Goal: Task Accomplishment & Management: Manage account settings

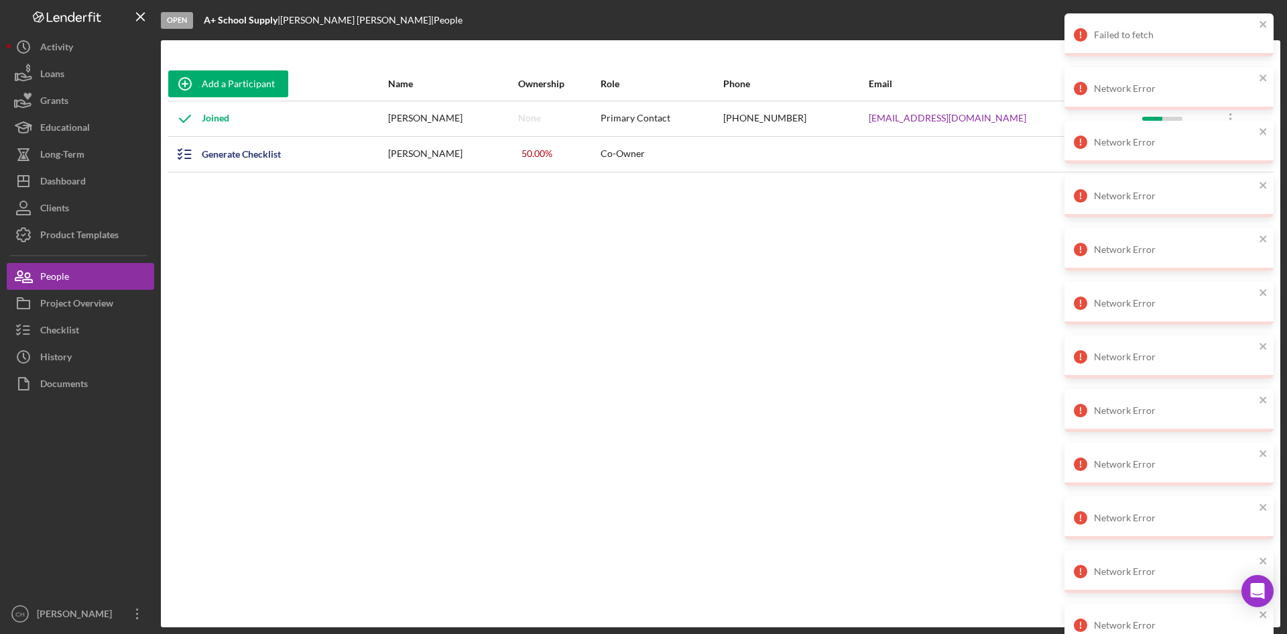
click at [1268, 23] on div "Failed to fetch" at bounding box center [1169, 34] width 209 height 43
click at [1260, 20] on icon "close" at bounding box center [1263, 24] width 9 height 11
click at [1268, 24] on icon "close" at bounding box center [1263, 24] width 9 height 11
click at [1263, 25] on icon "close" at bounding box center [1263, 24] width 7 height 7
click at [1268, 24] on icon "close" at bounding box center [1263, 24] width 9 height 11
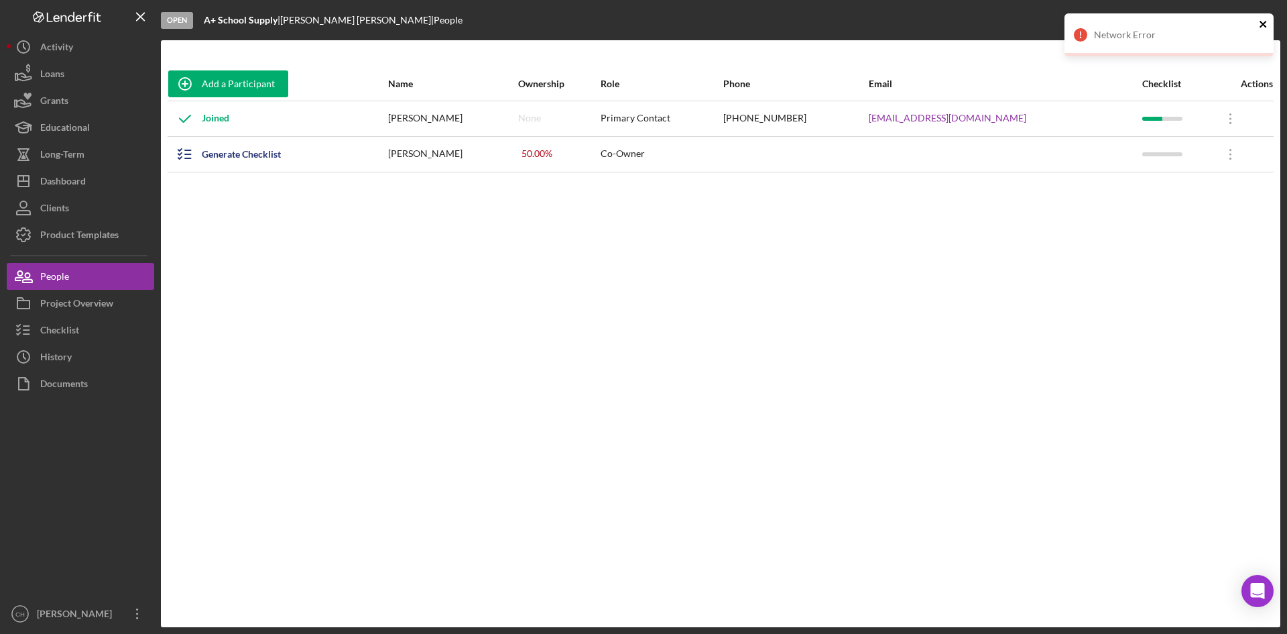
click at [1265, 26] on icon "close" at bounding box center [1263, 24] width 7 height 7
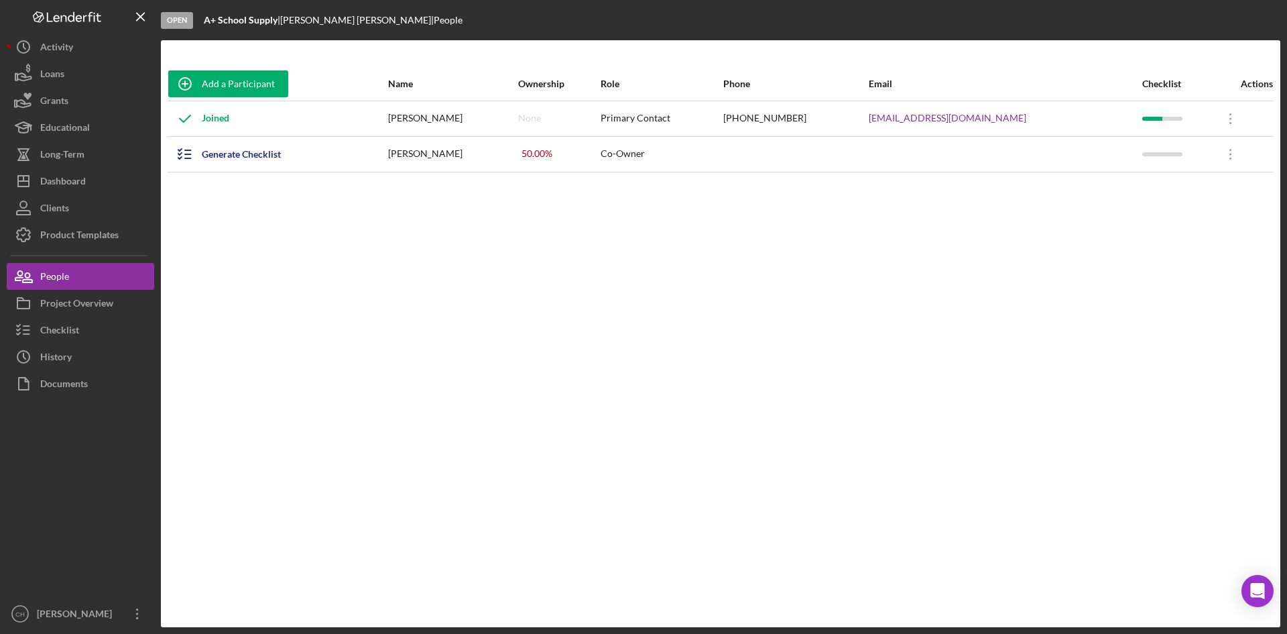
drag, startPoint x: 1032, startPoint y: 118, endPoint x: 863, endPoint y: 132, distance: 168.9
click at [855, 132] on tr "Joined [PERSON_NAME] None Primary Contact [PHONE_NUMBER] [EMAIL_ADDRESS][DOMAIN…" at bounding box center [721, 119] width 1106 height 36
click at [446, 396] on div "Add a Participant Name Ownership Role Phone Email Checklist Actions Joined [PER…" at bounding box center [721, 333] width 1120 height 533
drag, startPoint x: 81, startPoint y: 46, endPoint x: 96, endPoint y: 42, distance: 15.3
click at [83, 46] on button "Icon/History Activity" at bounding box center [80, 47] width 147 height 27
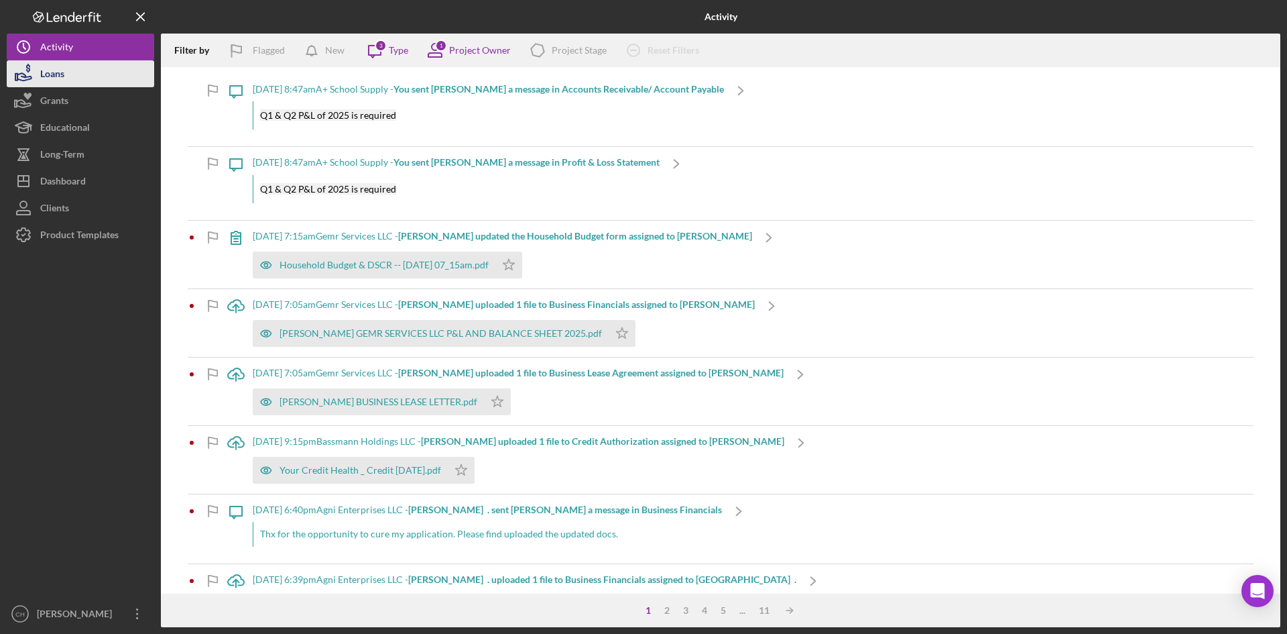
click at [103, 75] on button "Loans" at bounding box center [80, 73] width 147 height 27
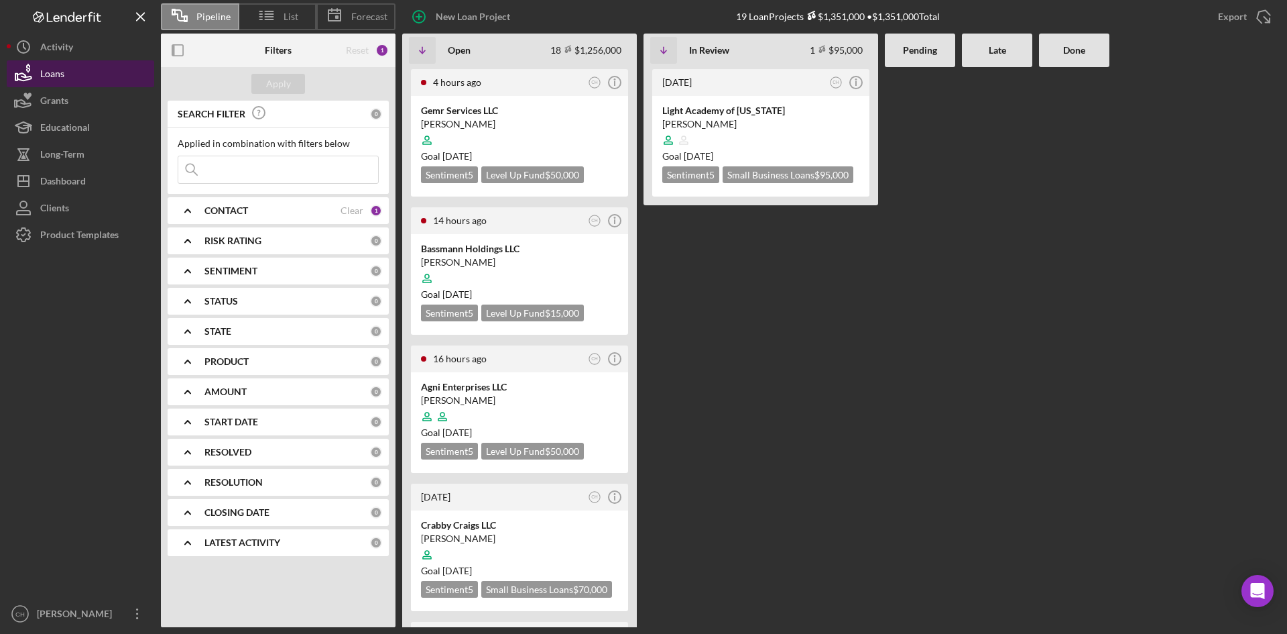
click at [76, 76] on button "Loans" at bounding box center [80, 73] width 147 height 27
click at [92, 108] on button "Grants" at bounding box center [80, 100] width 147 height 27
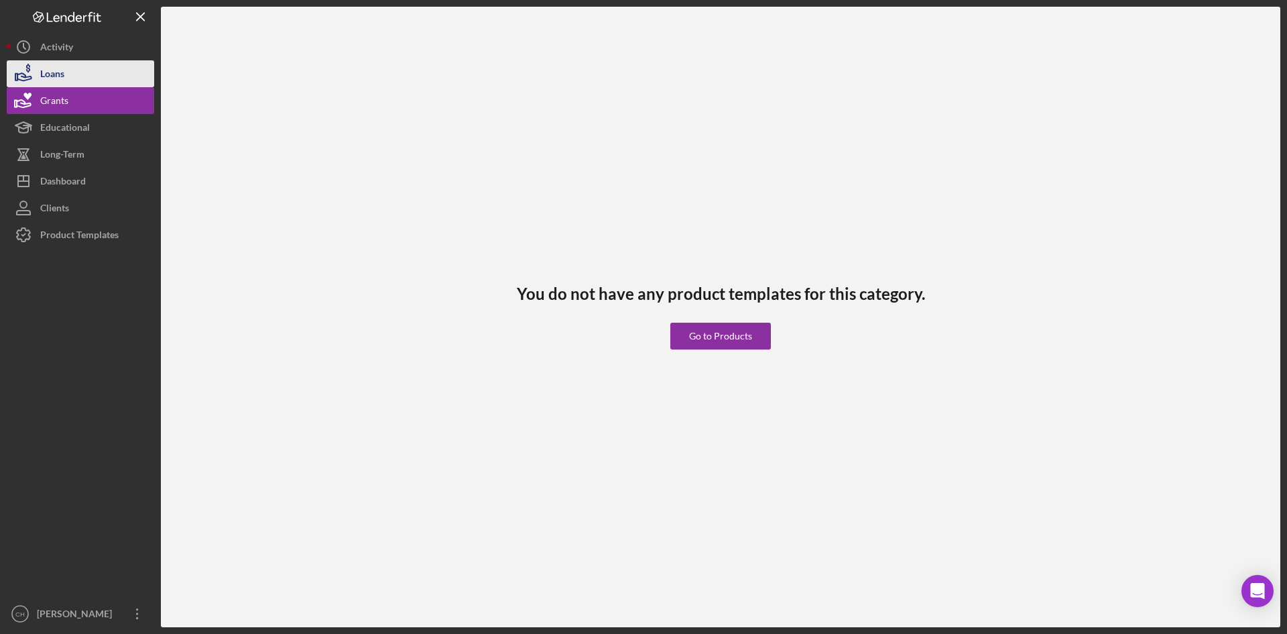
click at [62, 74] on div "Loans" at bounding box center [52, 75] width 24 height 30
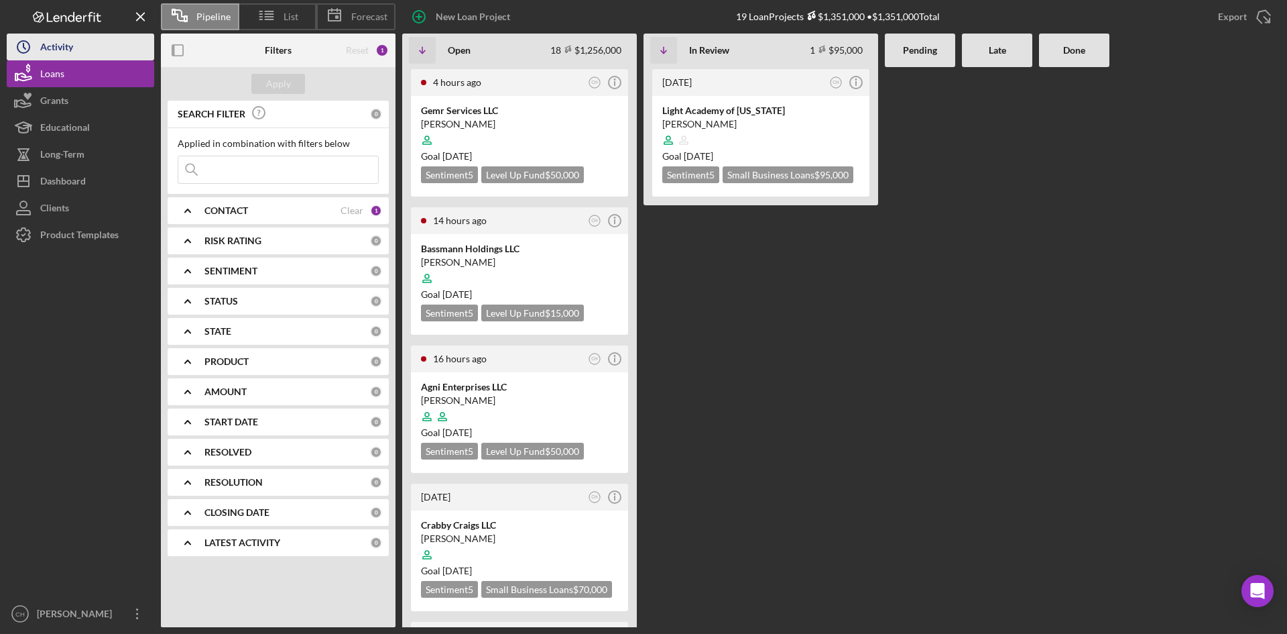
click at [84, 52] on button "Icon/History Activity" at bounding box center [80, 47] width 147 height 27
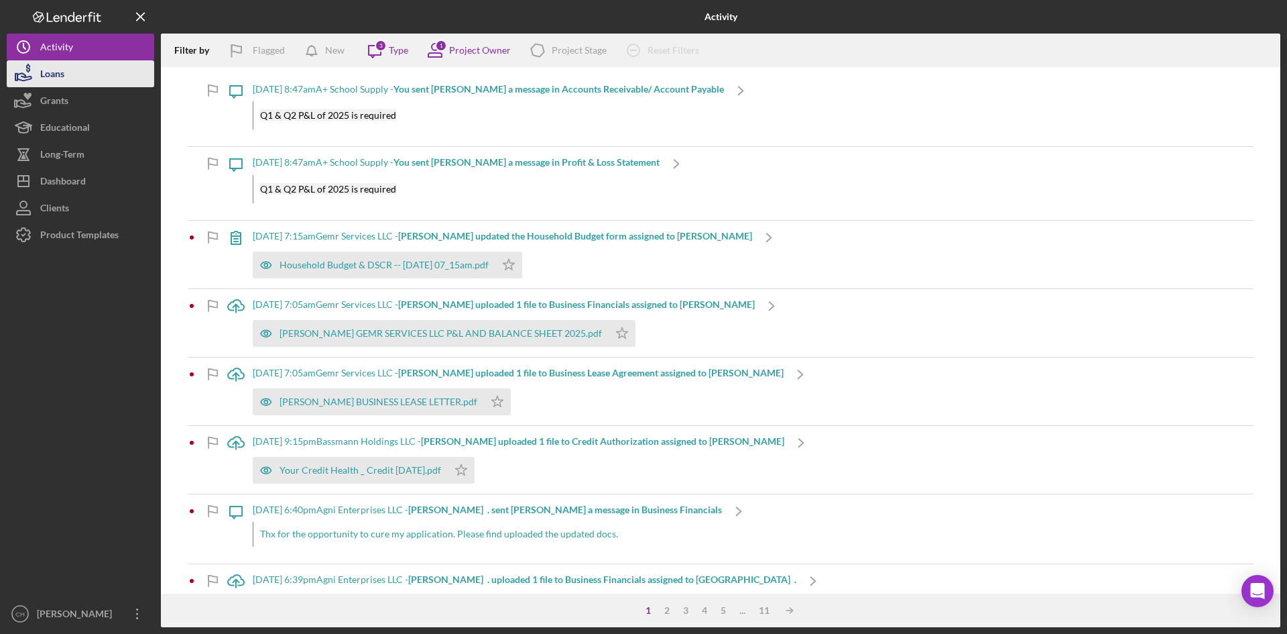
click at [93, 80] on button "Loans" at bounding box center [80, 73] width 147 height 27
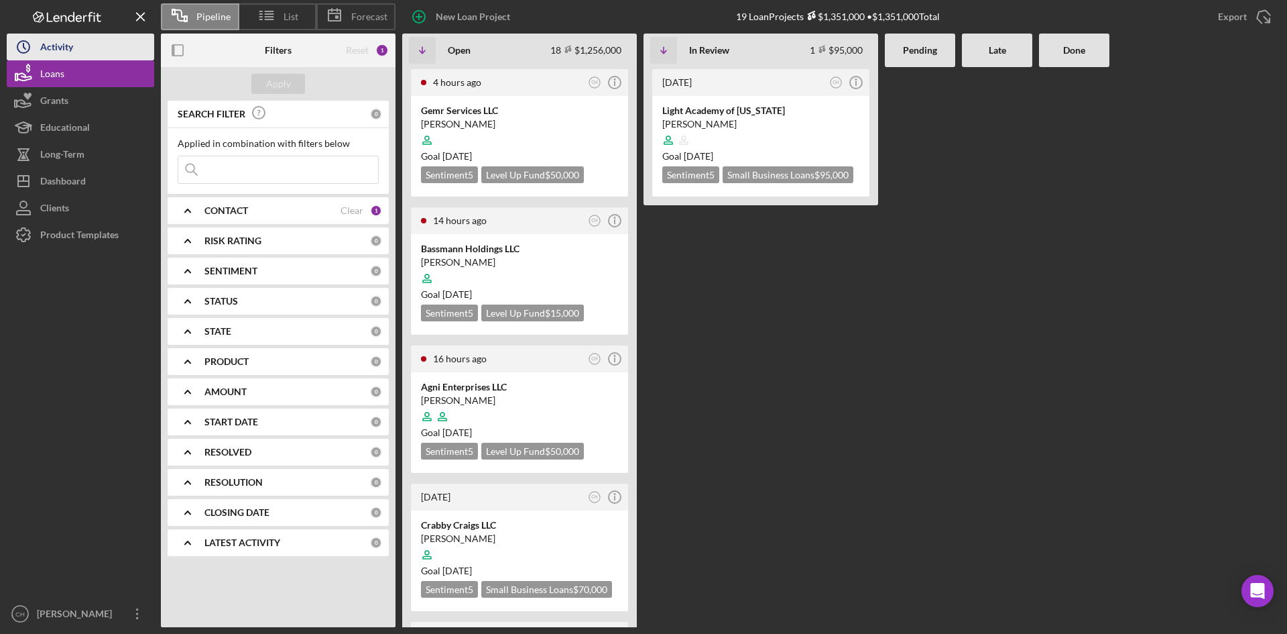
click at [105, 46] on button "Icon/History Activity" at bounding box center [80, 47] width 147 height 27
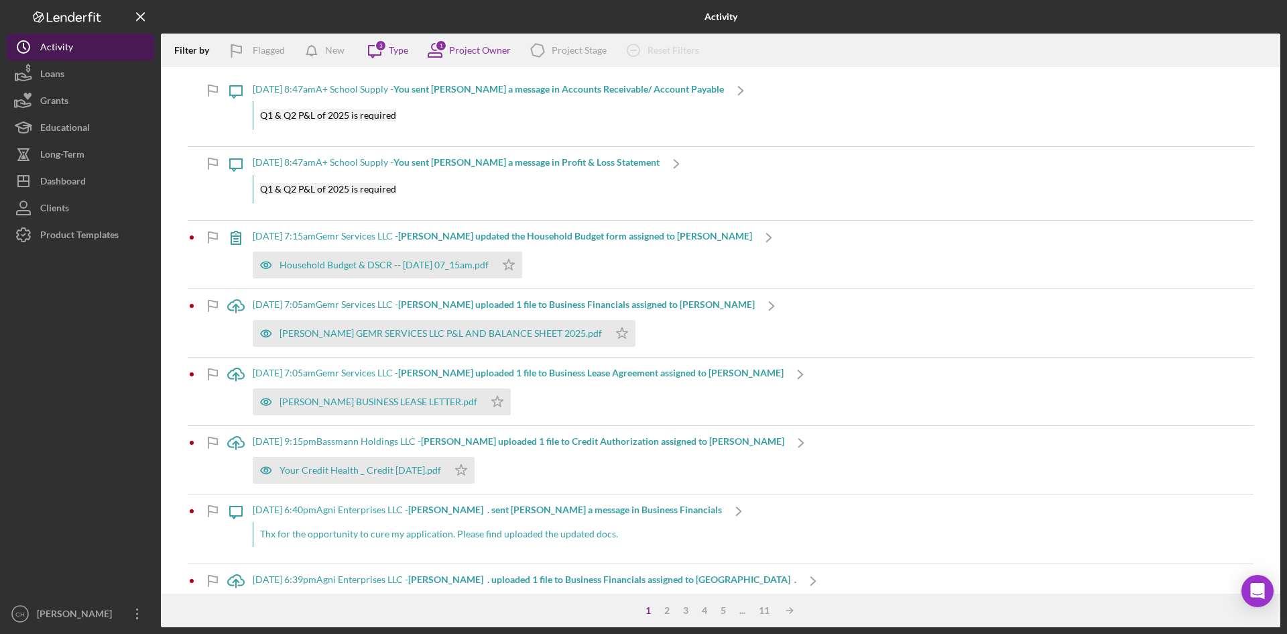
click at [83, 48] on button "Icon/History Activity" at bounding box center [80, 47] width 147 height 27
click at [66, 16] on icon at bounding box center [64, 18] width 6 height 7
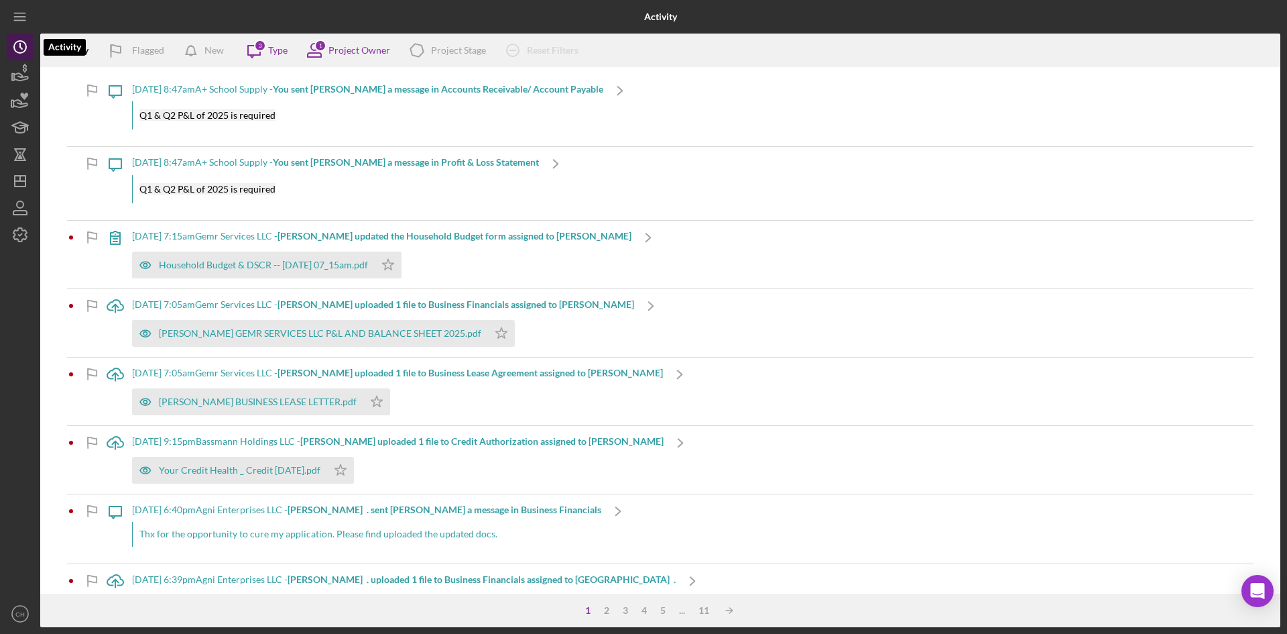
click at [17, 49] on icon "Icon/History" at bounding box center [20, 47] width 34 height 34
click at [7, 41] on div "Activity Filter by Flagged New Icon/Message 3 Type 1 Project Owner Icon/Product…" at bounding box center [643, 317] width 1287 height 634
click at [22, 13] on line "button" at bounding box center [19, 13] width 11 height 0
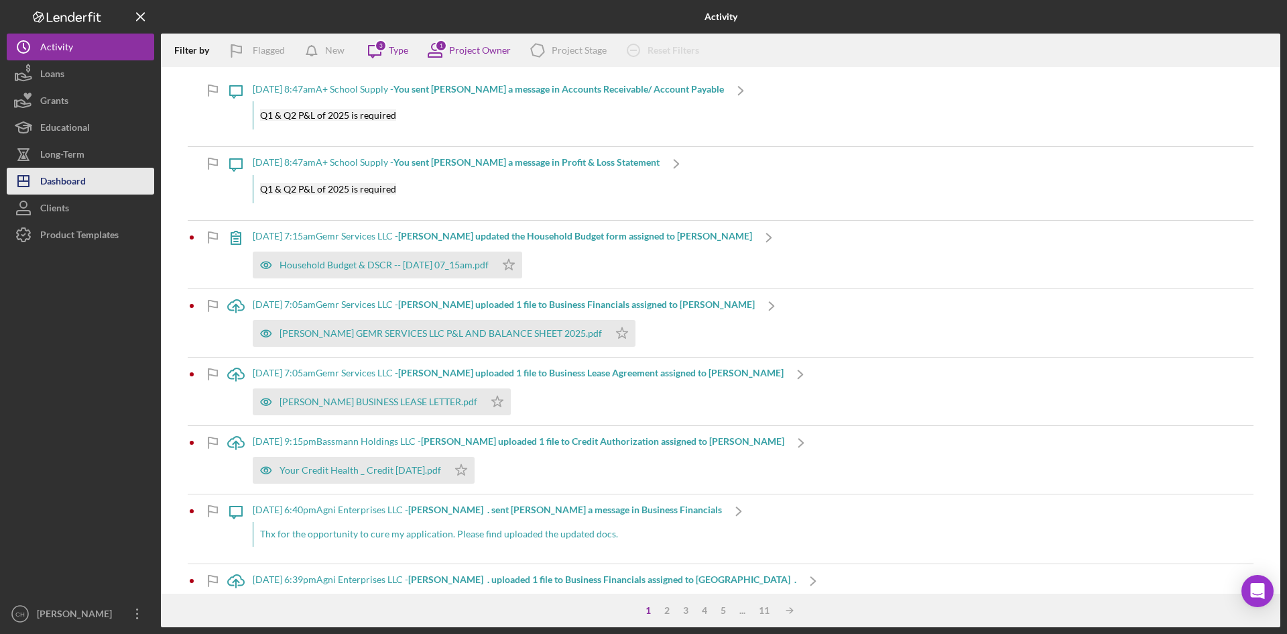
click at [103, 172] on button "Icon/Dashboard Dashboard" at bounding box center [80, 181] width 147 height 27
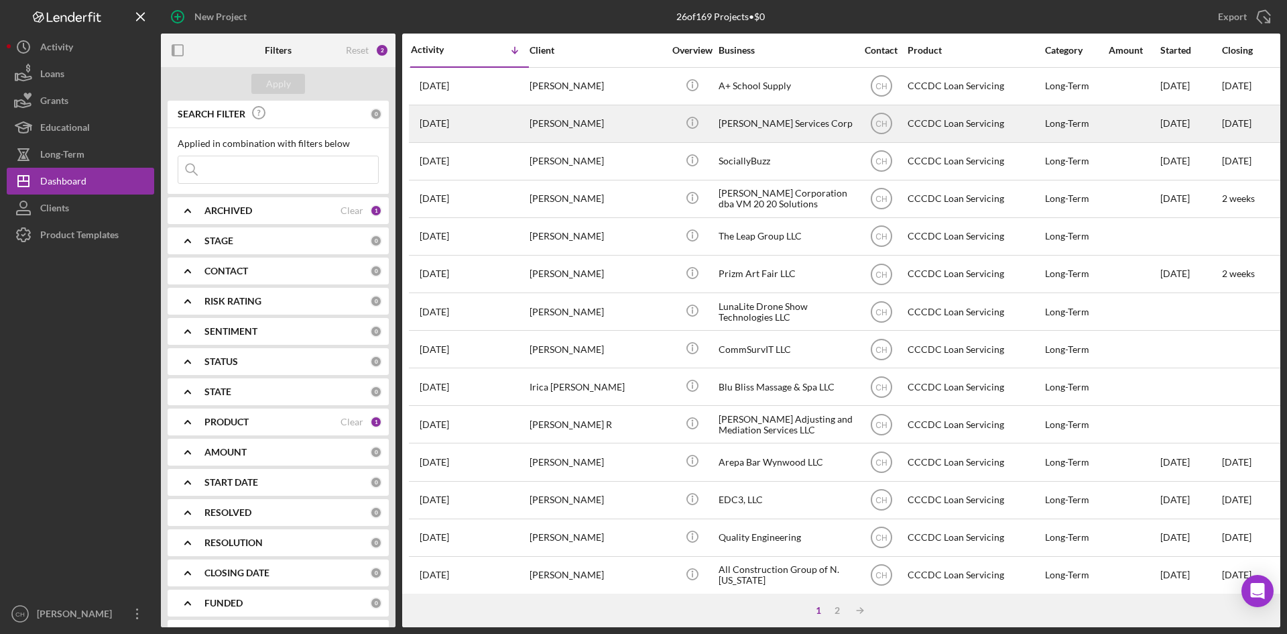
click at [449, 123] on time "[DATE]" at bounding box center [434, 123] width 29 height 11
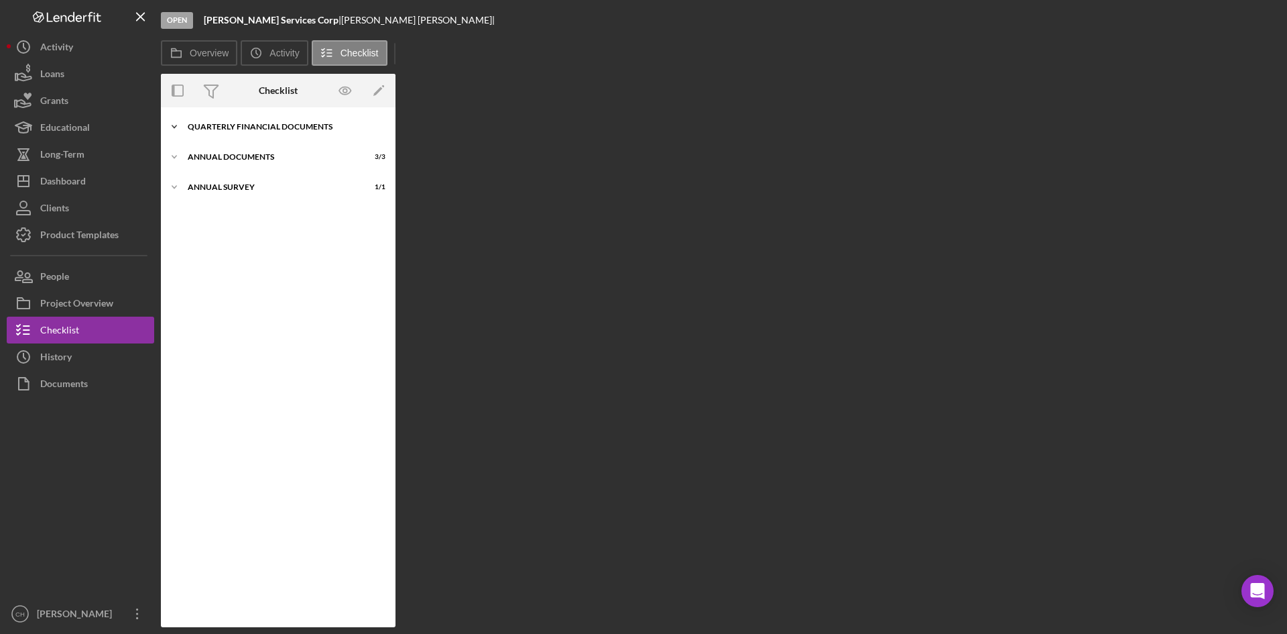
click at [236, 126] on div "Quarterly Financial Documents" at bounding box center [283, 127] width 191 height 8
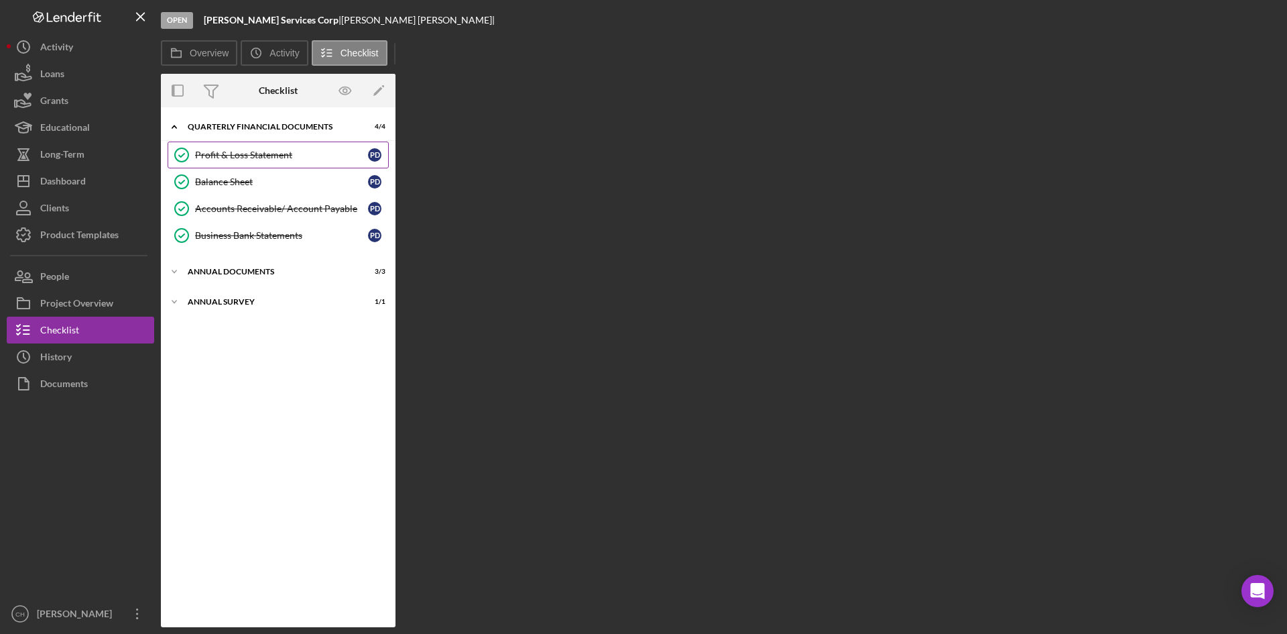
click at [239, 160] on div "Profit & Loss Statement" at bounding box center [281, 155] width 173 height 11
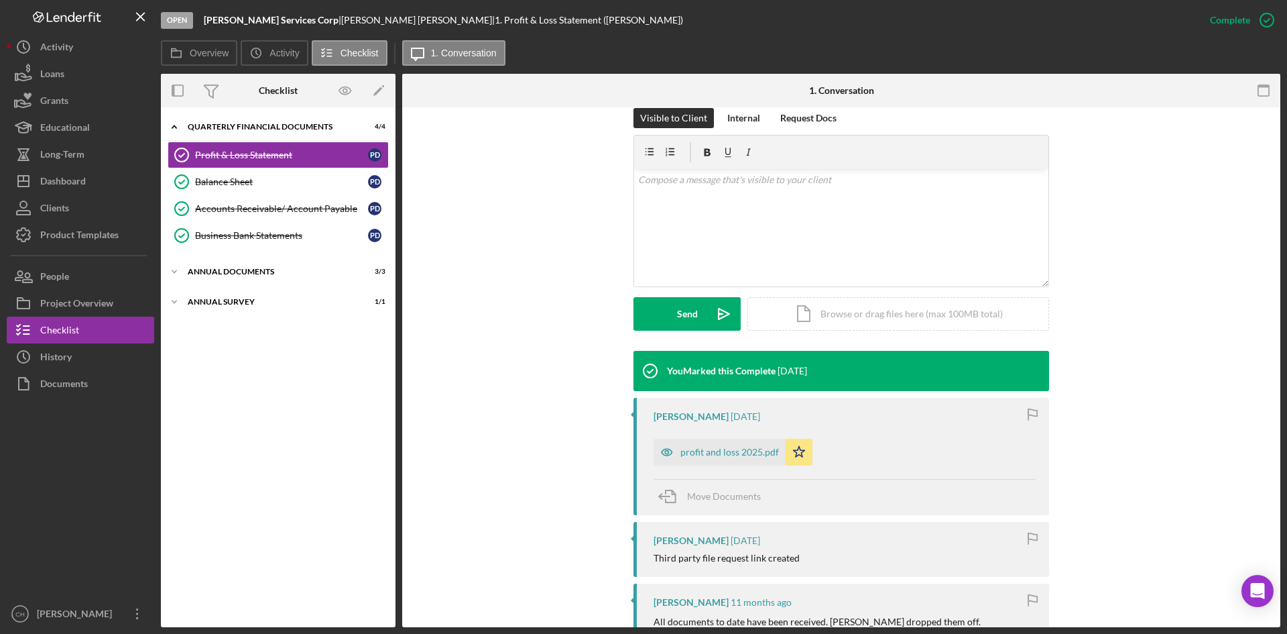
scroll to position [335, 0]
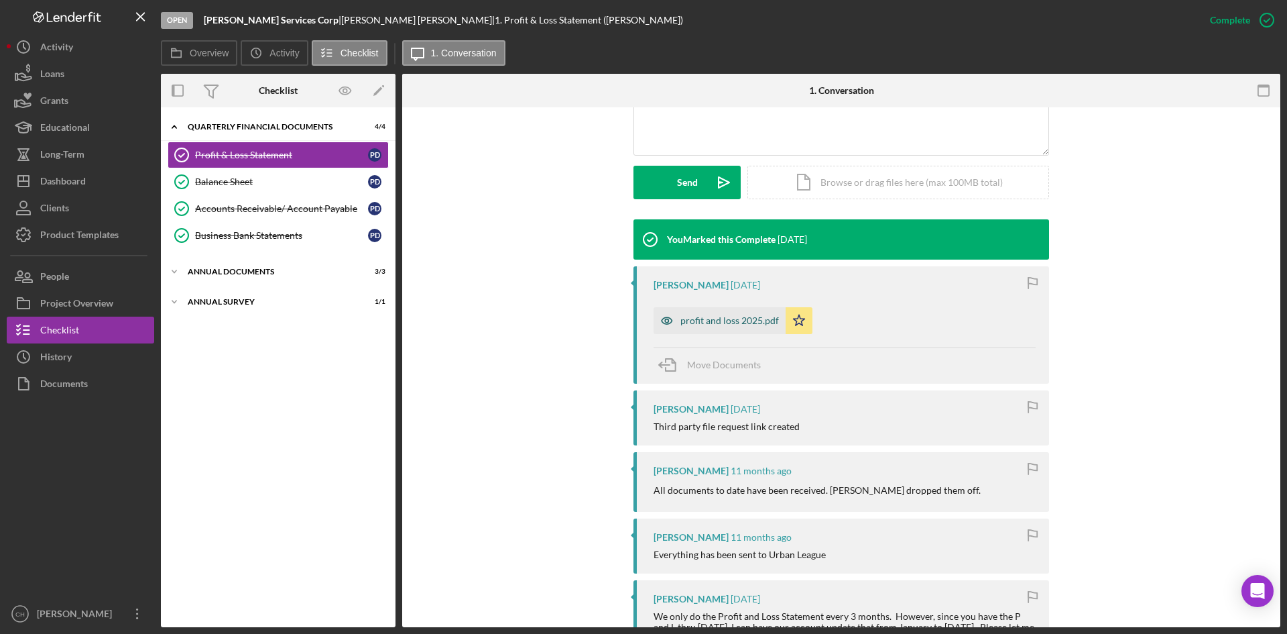
click at [706, 320] on div "profit and loss 2025.pdf" at bounding box center [729, 320] width 99 height 11
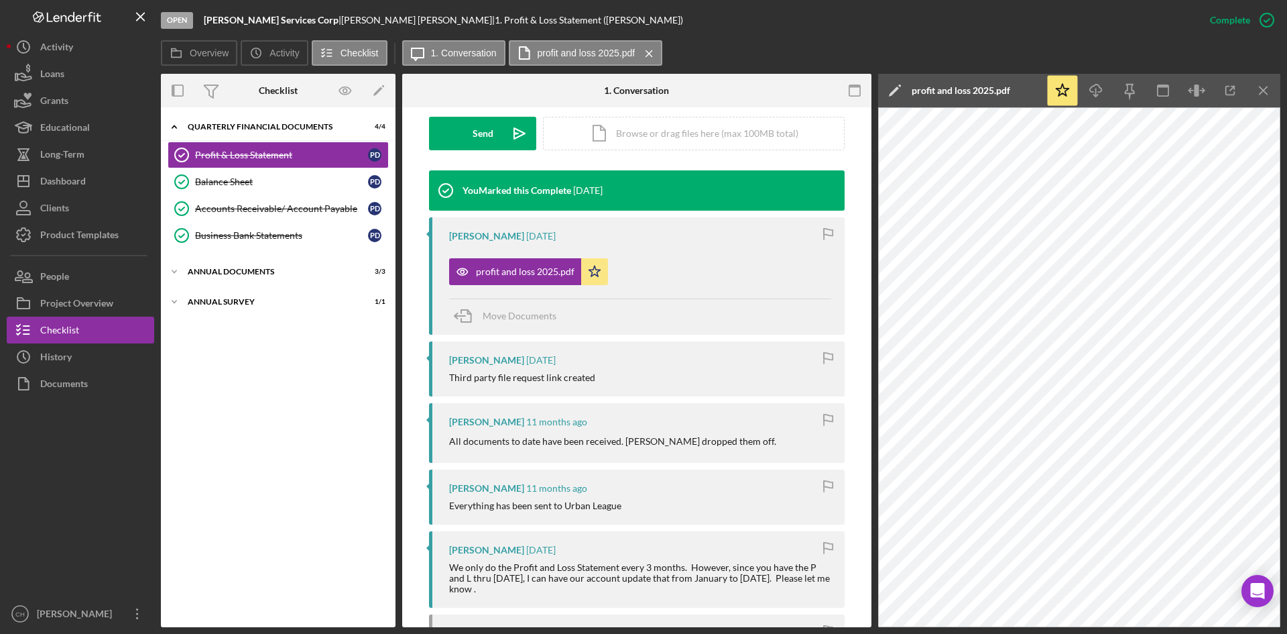
scroll to position [253, 0]
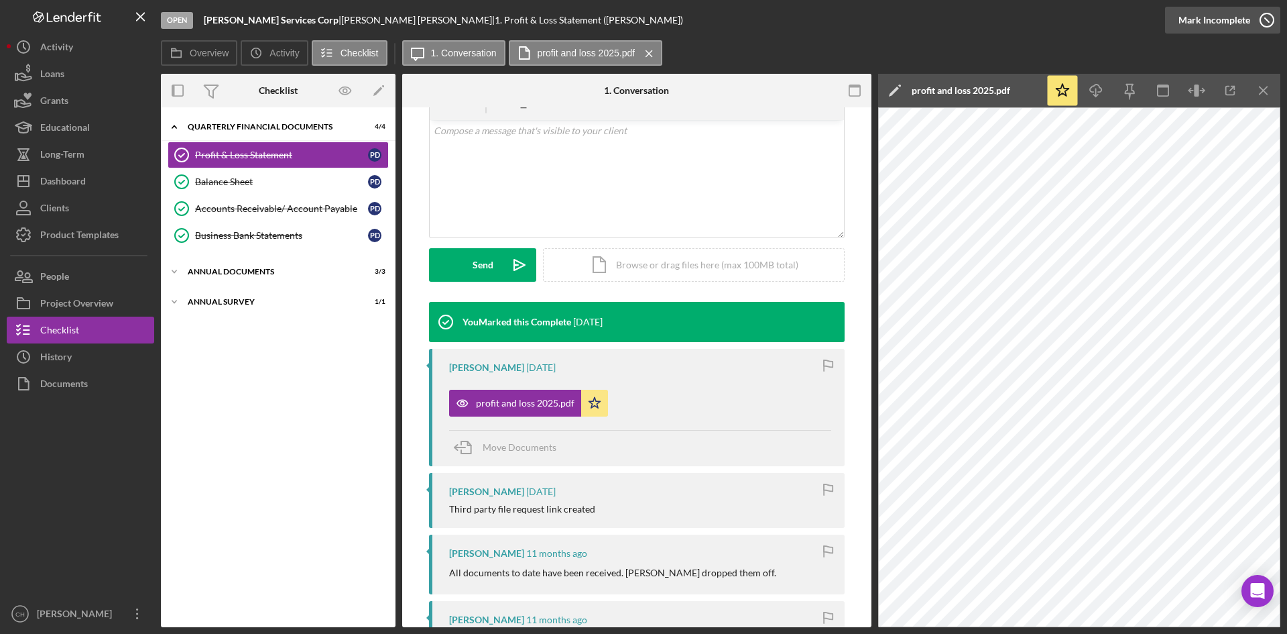
click at [1224, 20] on div "Mark Incomplete" at bounding box center [1215, 20] width 72 height 27
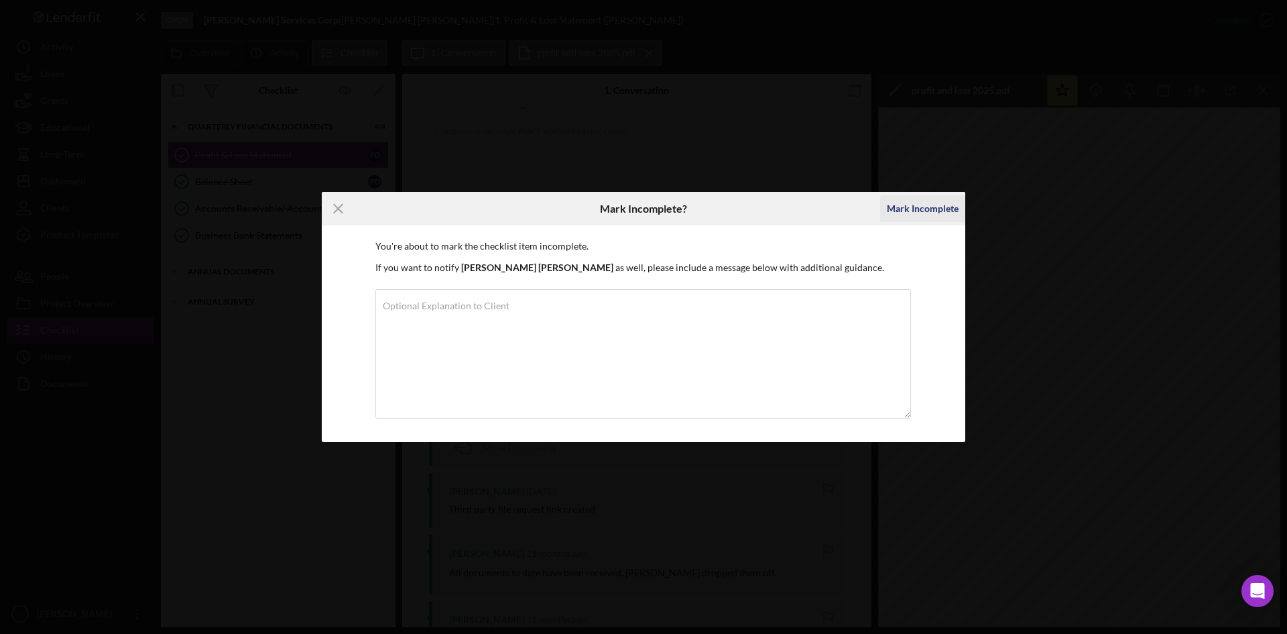
click at [931, 211] on div "Mark Incomplete" at bounding box center [923, 208] width 72 height 27
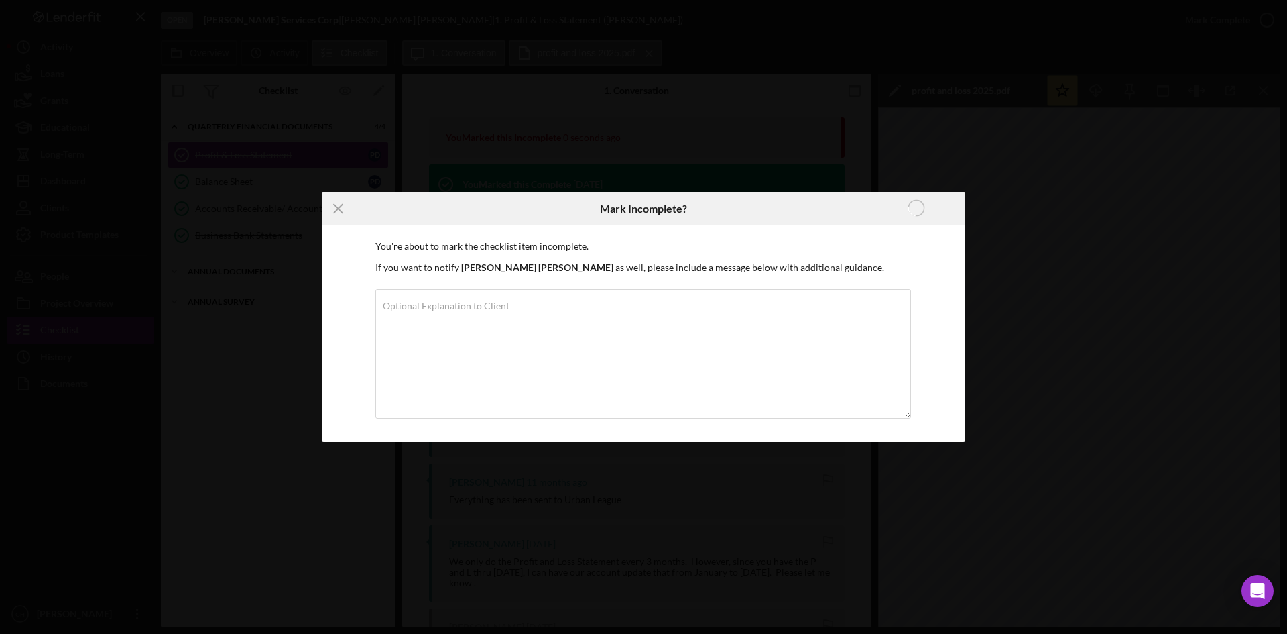
scroll to position [69, 0]
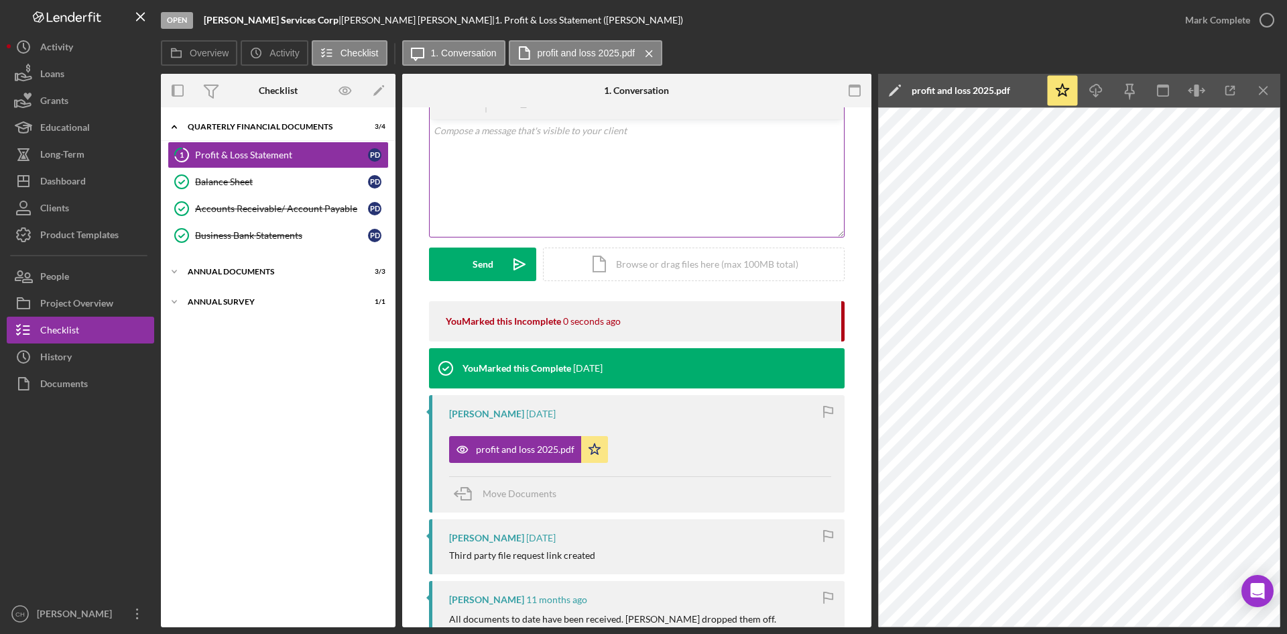
click at [518, 174] on div "v Color teal Color pink Remove color Add row above Add row below Add column bef…" at bounding box center [637, 177] width 414 height 117
click at [510, 135] on p "Please provide Q2 Financial Statement" at bounding box center [637, 130] width 407 height 15
drag, startPoint x: 616, startPoint y: 133, endPoint x: 161, endPoint y: 133, distance: 455.2
click at [161, 133] on div "Overview Internal Workflow Stage Open Icon/Dropdown Arrow Archive (can unarchiv…" at bounding box center [721, 350] width 1120 height 553
copy p "Please provide Q2 financial statement"
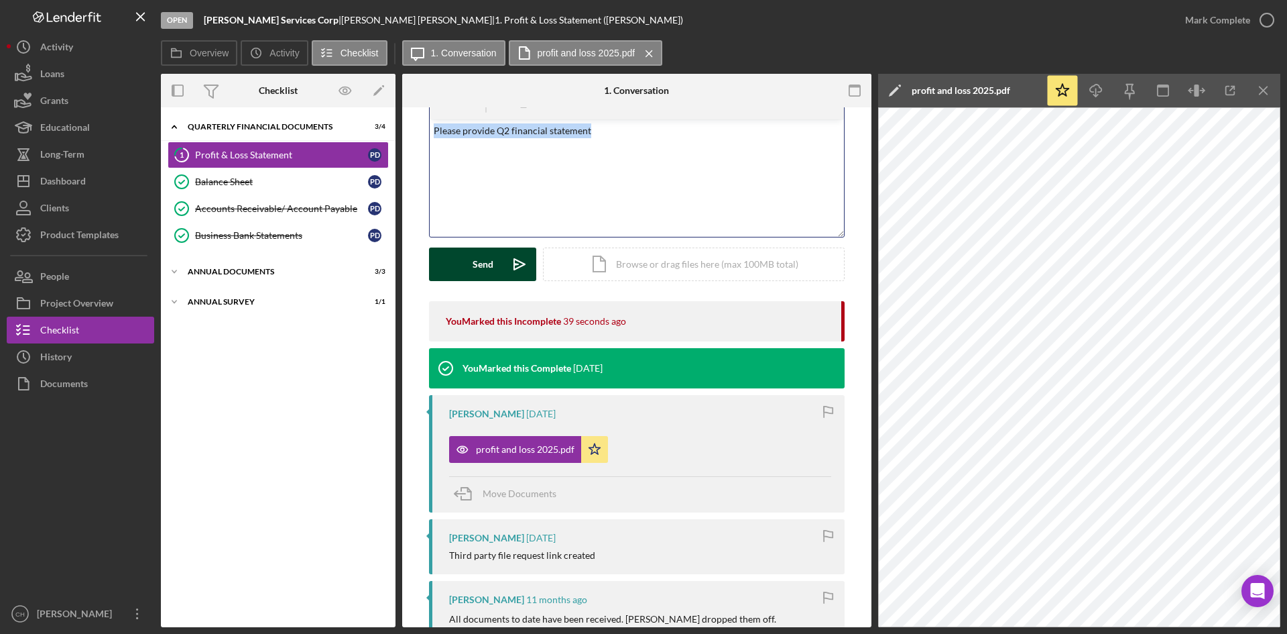
click at [463, 263] on button "Send Icon/icon-invite-send" at bounding box center [482, 264] width 107 height 34
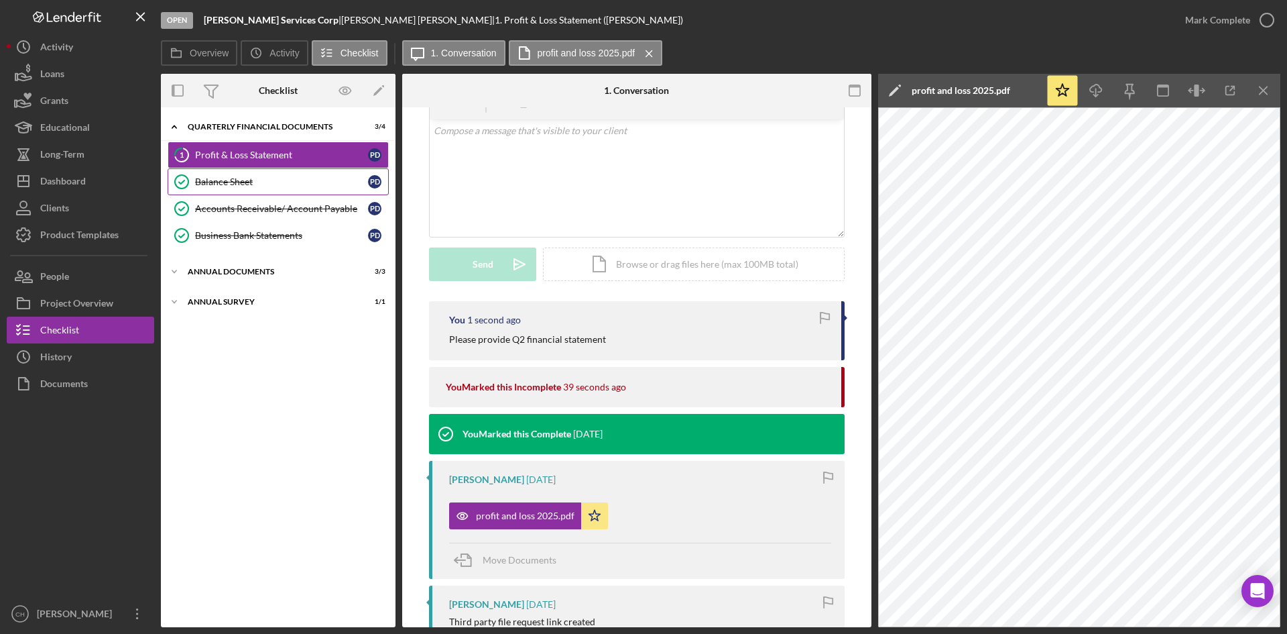
click at [227, 184] on div "Balance Sheet" at bounding box center [281, 181] width 173 height 11
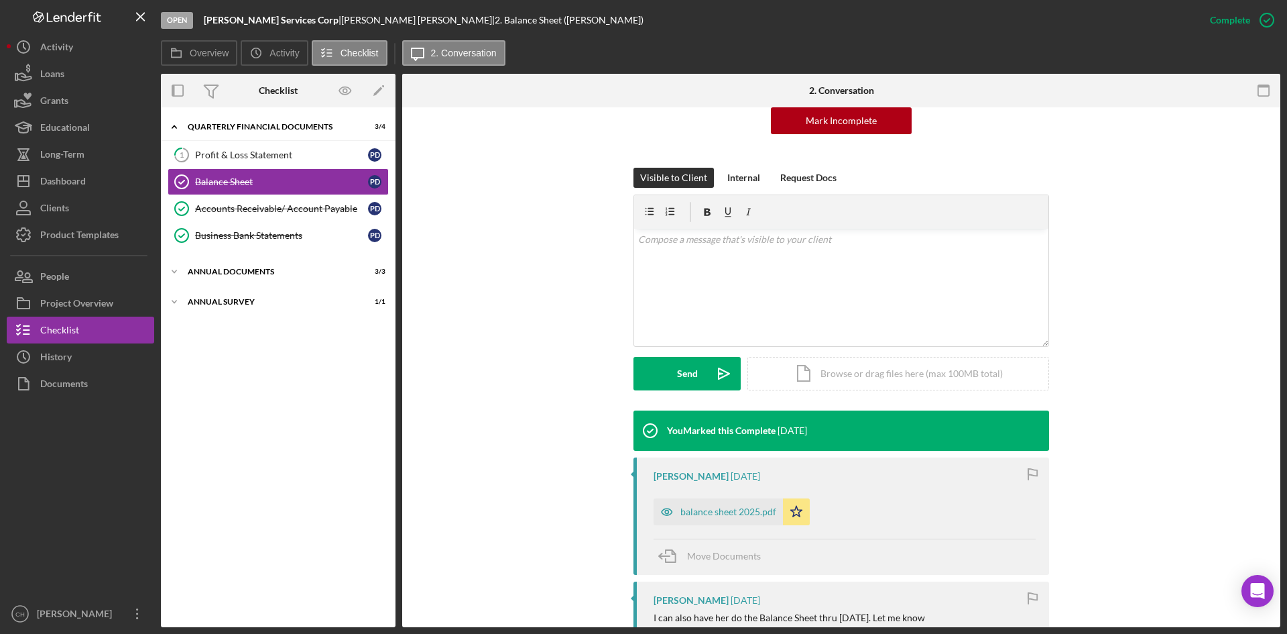
scroll to position [268, 0]
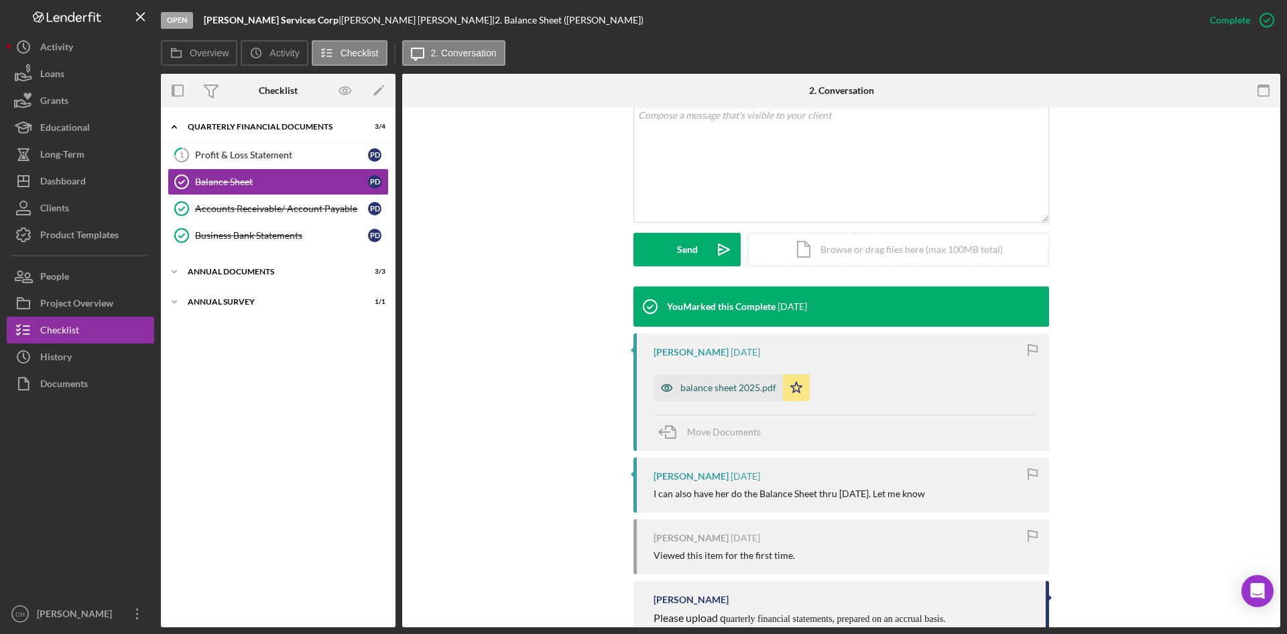
click at [715, 392] on div "balance sheet 2025.pdf" at bounding box center [728, 387] width 96 height 11
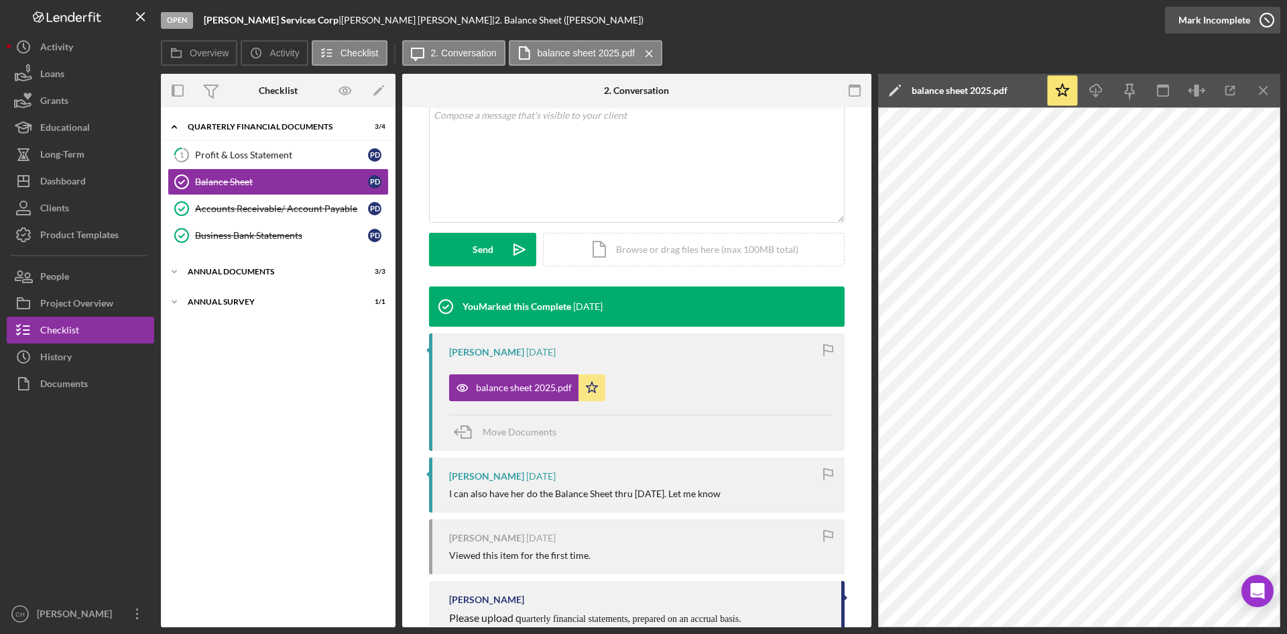
click at [1229, 20] on div "Mark Incomplete" at bounding box center [1215, 20] width 72 height 27
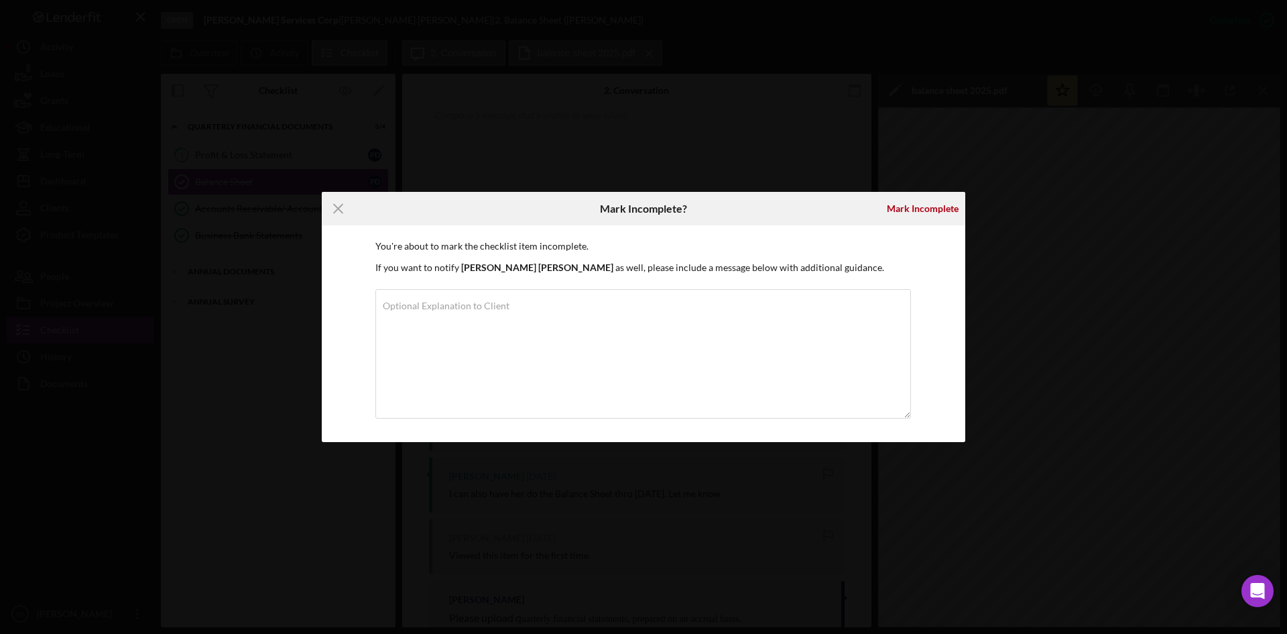
drag, startPoint x: 951, startPoint y: 206, endPoint x: 794, endPoint y: 244, distance: 160.7
click at [949, 206] on div "Mark Incomplete" at bounding box center [923, 208] width 72 height 27
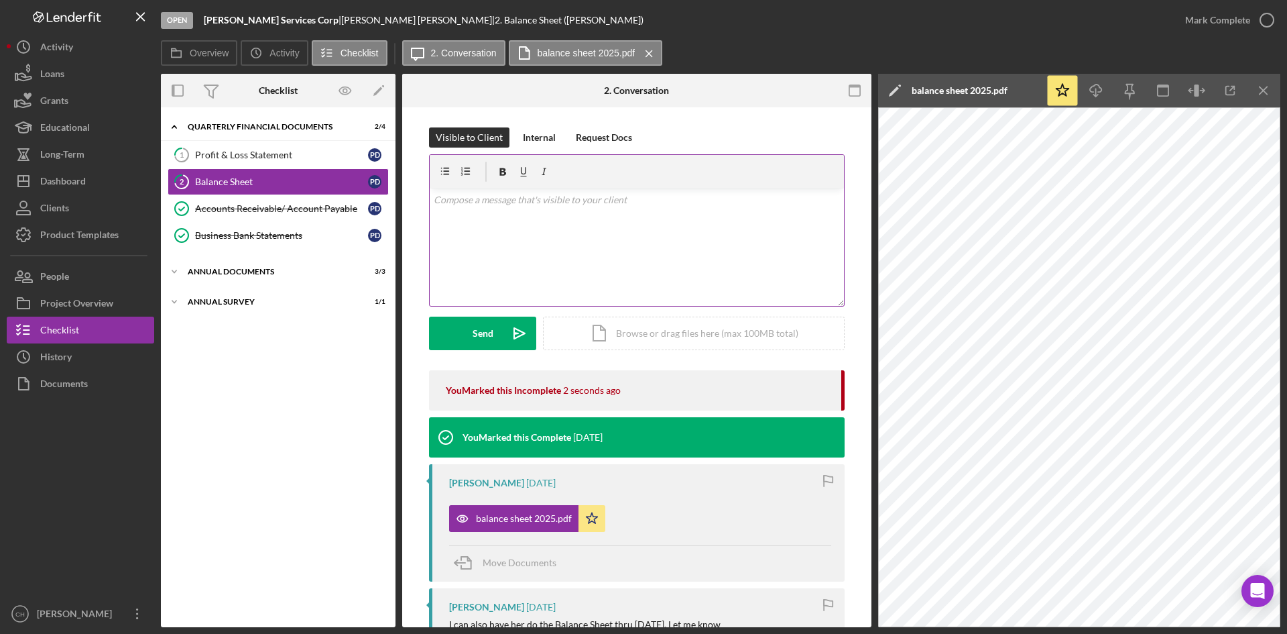
click at [495, 213] on div "v Color teal Color pink Remove color Add row above Add row below Add column bef…" at bounding box center [637, 246] width 414 height 117
drag, startPoint x: 462, startPoint y: 328, endPoint x: 449, endPoint y: 320, distance: 15.3
click at [461, 327] on button "Send Icon/icon-invite-send" at bounding box center [482, 333] width 107 height 34
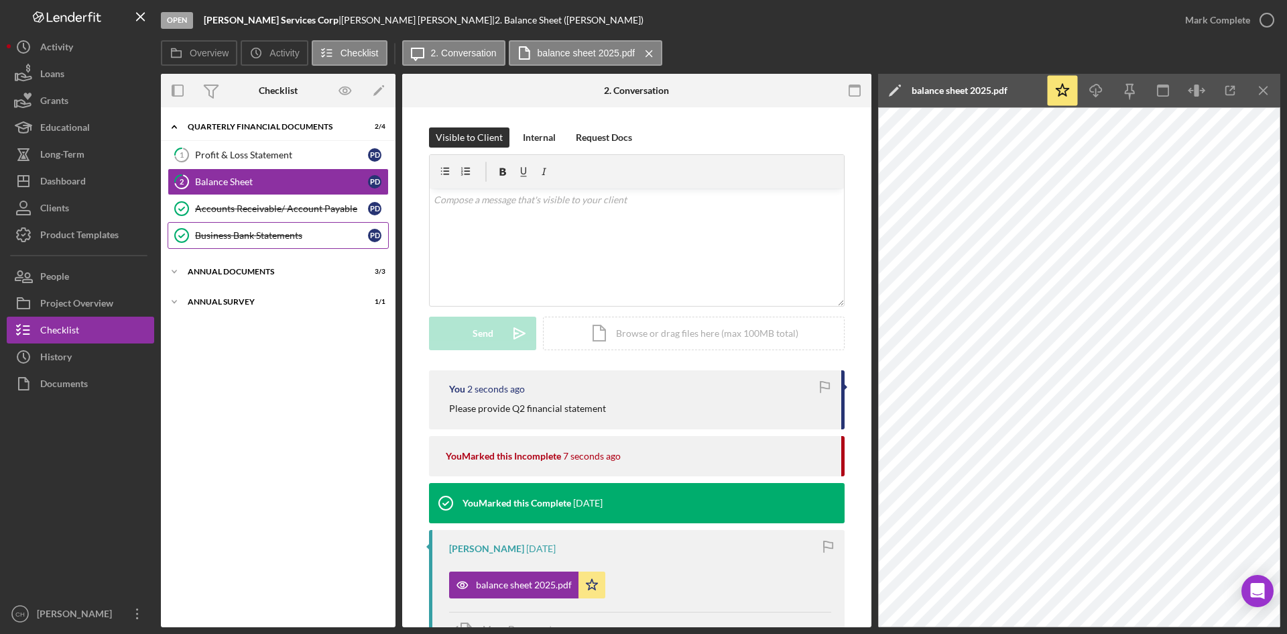
click at [245, 235] on div "Business Bank Statements" at bounding box center [281, 235] width 173 height 11
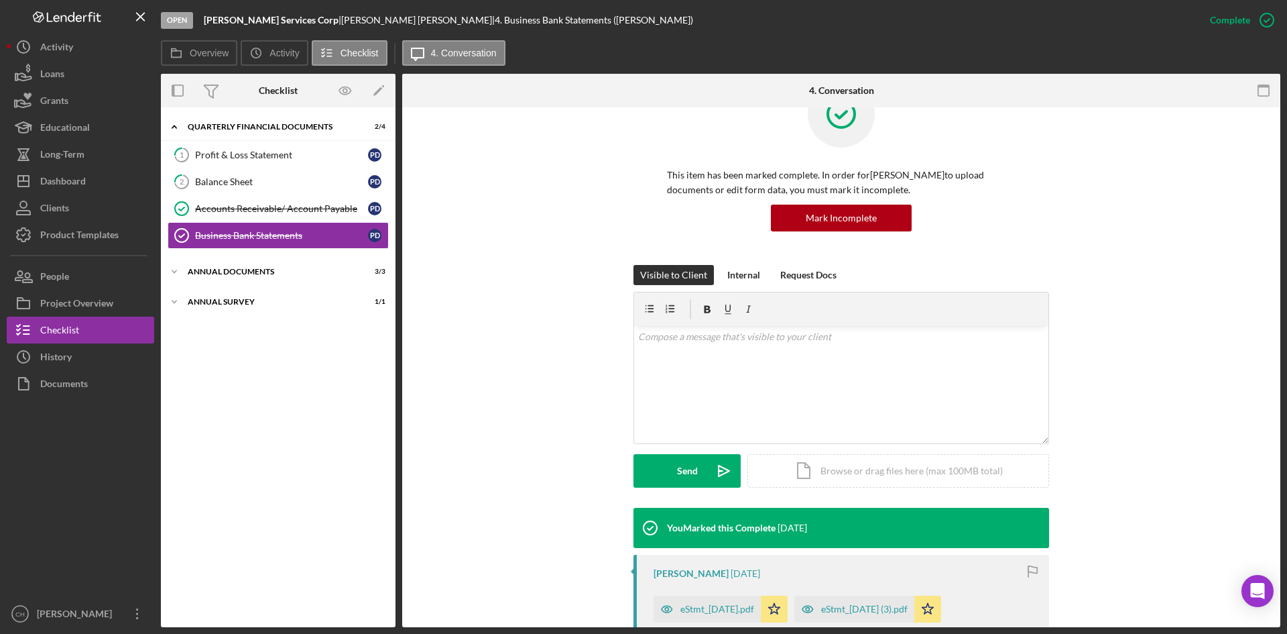
scroll to position [201, 0]
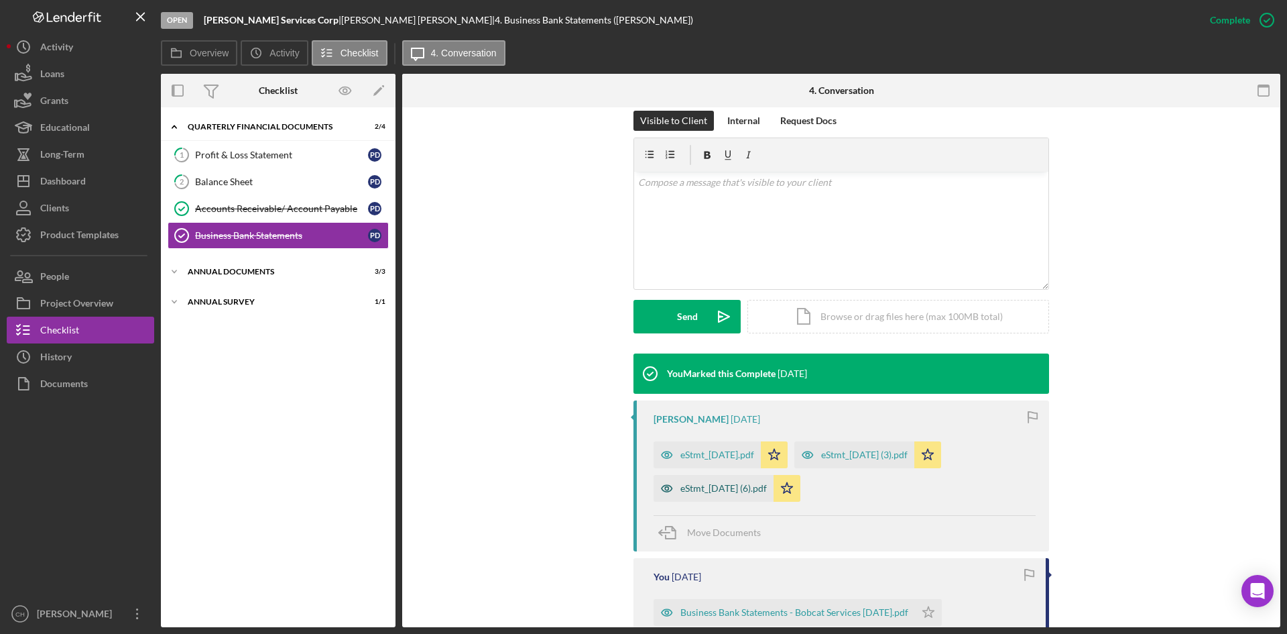
click at [734, 489] on div "eStmt_[DATE] (6).pdf" at bounding box center [723, 488] width 86 height 11
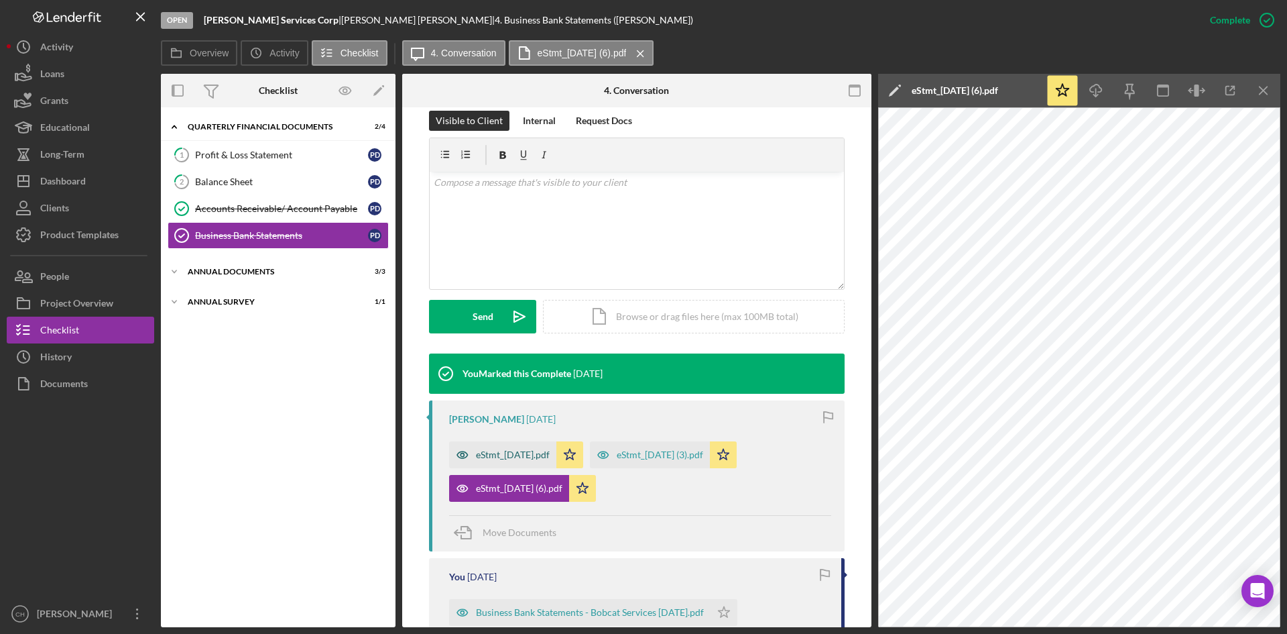
click at [540, 451] on div "eStmt_[DATE].pdf" at bounding box center [513, 454] width 74 height 11
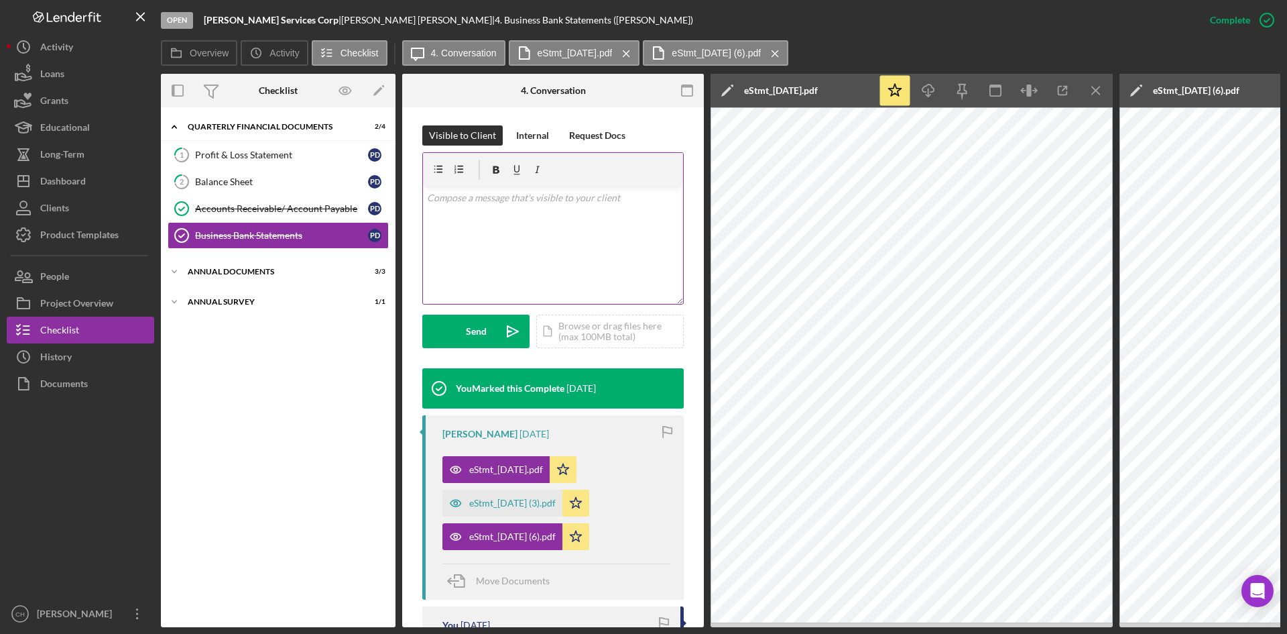
click at [505, 213] on div "v Color teal Color pink Remove color Add row above Add row below Add column bef…" at bounding box center [553, 244] width 260 height 117
drag, startPoint x: 562, startPoint y: 197, endPoint x: 632, endPoint y: 218, distance: 72.8
click at [562, 196] on p "Please provide April, May & Junme Bank statements" at bounding box center [553, 197] width 253 height 15
click at [460, 329] on button "Send Icon/icon-invite-send" at bounding box center [475, 331] width 107 height 34
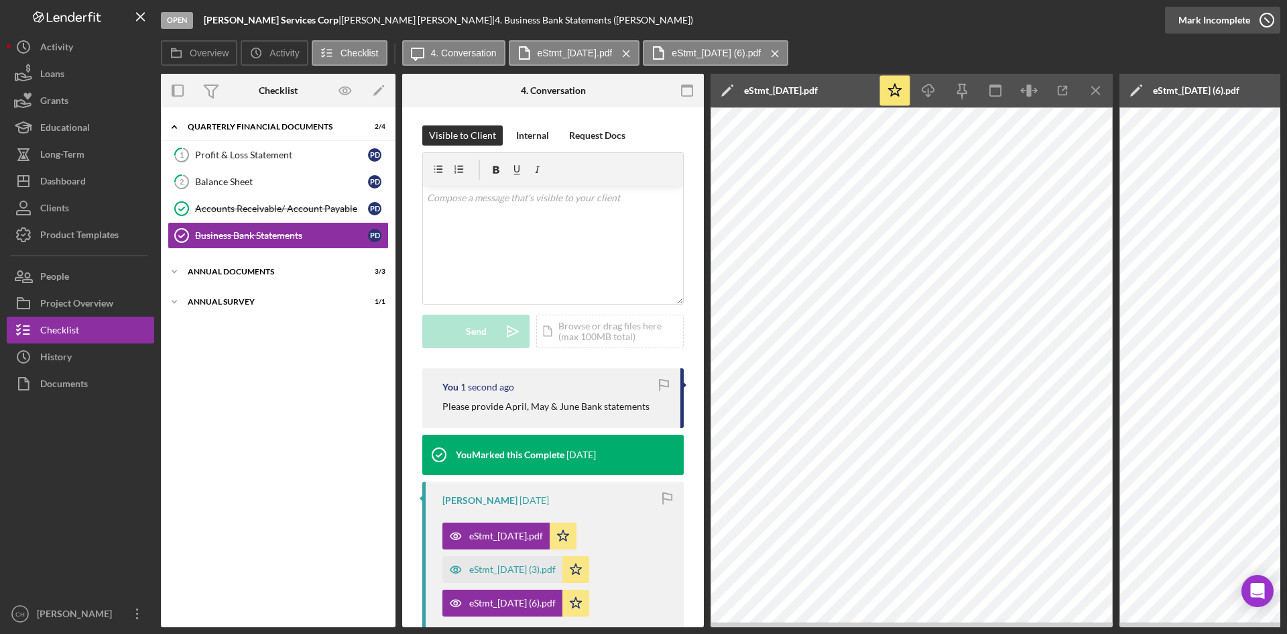
click at [1219, 20] on div "Mark Incomplete" at bounding box center [1215, 20] width 72 height 27
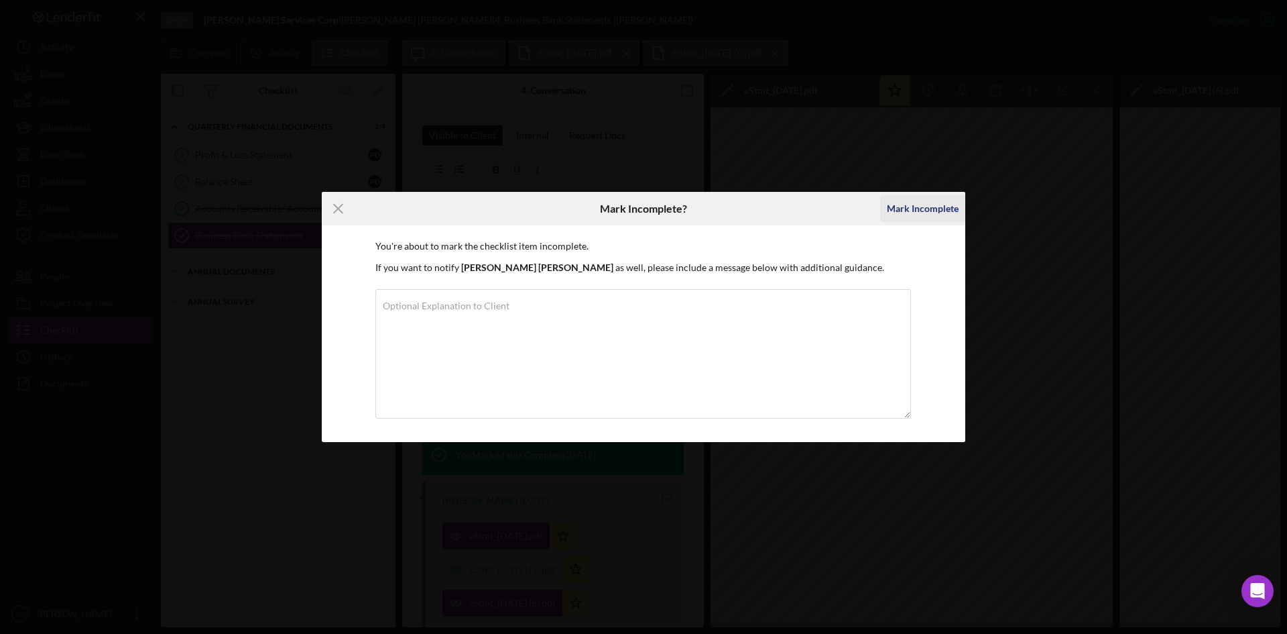
click at [917, 206] on div "Mark Incomplete" at bounding box center [923, 208] width 72 height 27
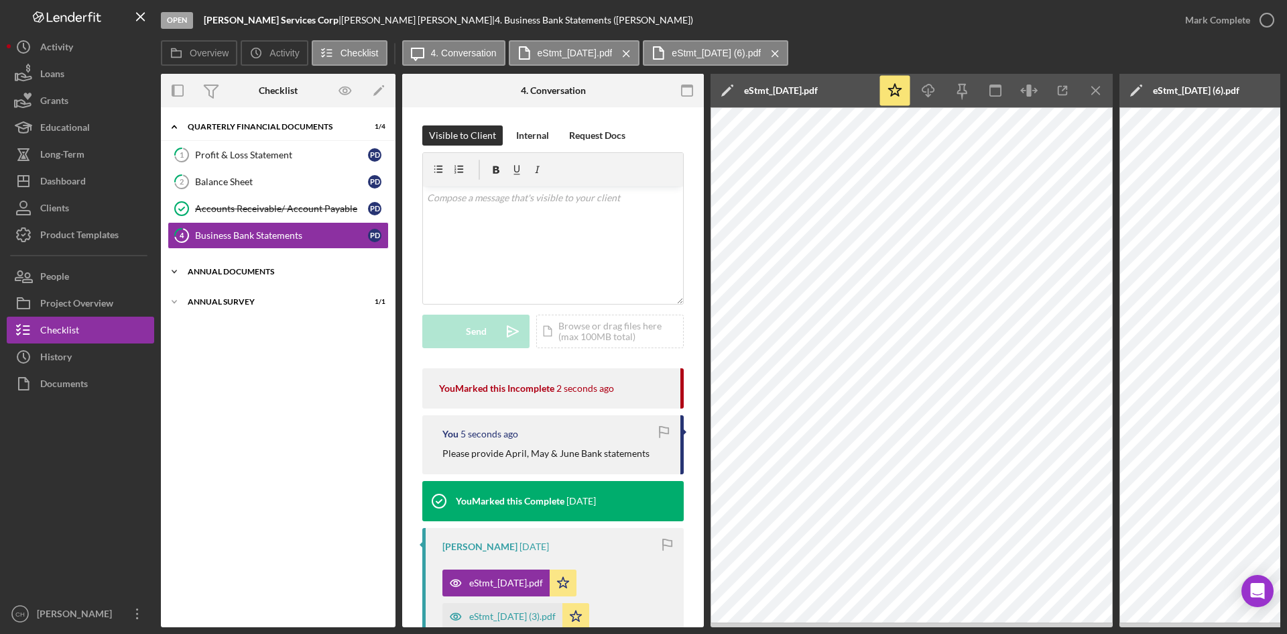
click at [221, 268] on div "Annual Documents" at bounding box center [283, 271] width 191 height 8
click at [260, 322] on div "Personal Tax Returns" at bounding box center [281, 326] width 173 height 11
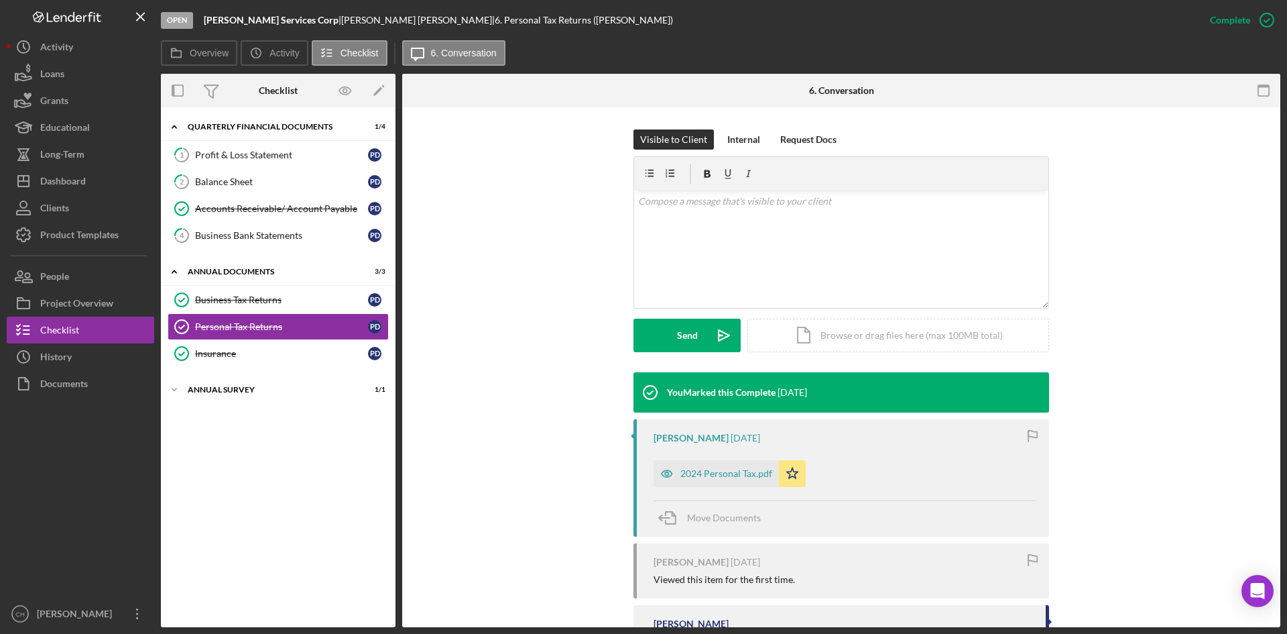
scroll to position [201, 0]
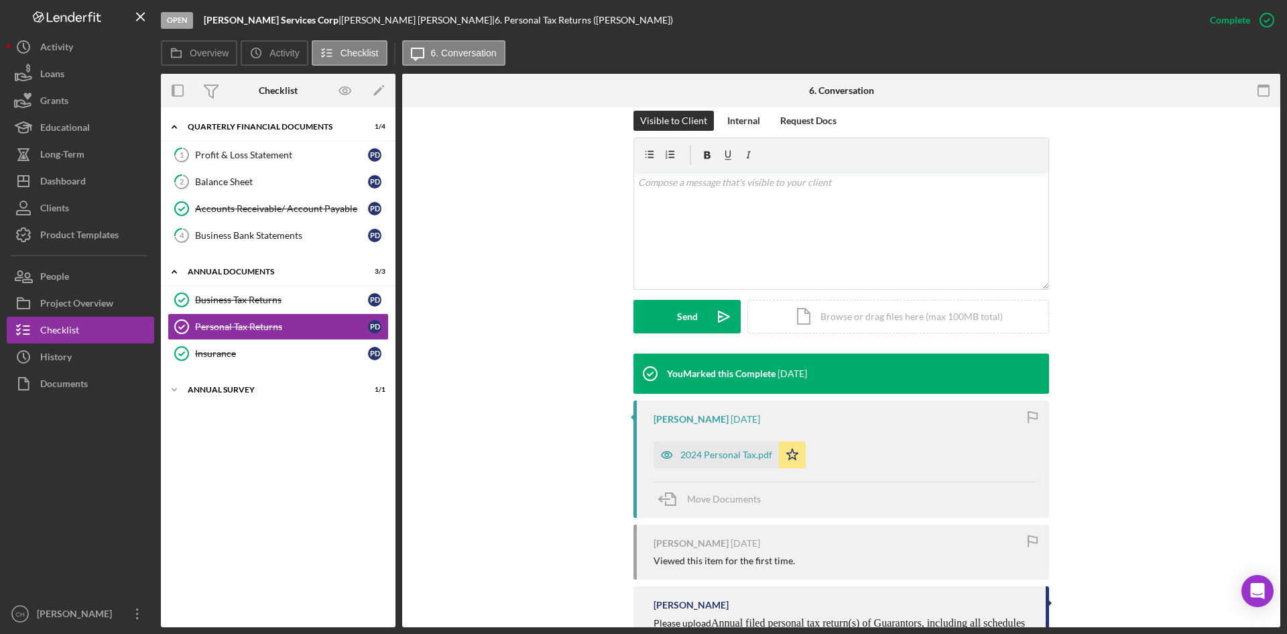
drag, startPoint x: 330, startPoint y: 19, endPoint x: 204, endPoint y: 24, distance: 126.2
click at [204, 24] on div "[PERSON_NAME] Services Corp |" at bounding box center [272, 20] width 137 height 11
copy div "[PERSON_NAME] Services Corp |"
click at [77, 275] on button "People" at bounding box center [80, 276] width 147 height 27
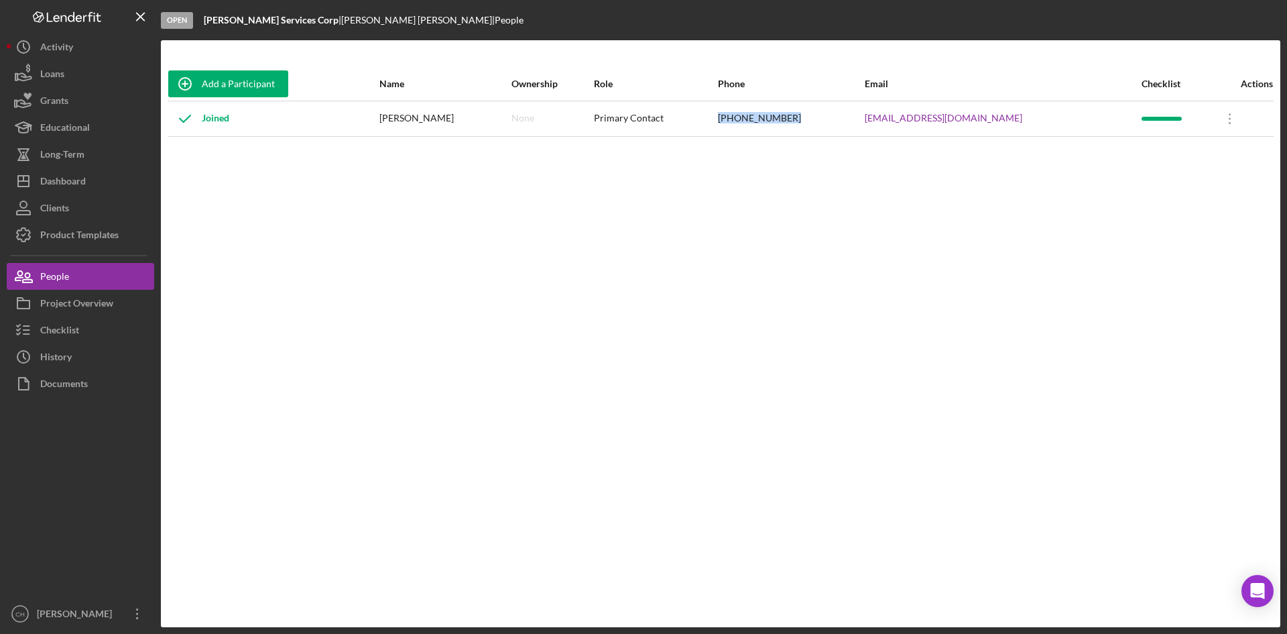
drag, startPoint x: 794, startPoint y: 118, endPoint x: 763, endPoint y: 119, distance: 30.9
click at [739, 118] on tr "Joined [PERSON_NAME] None Primary Contact [PHONE_NUMBER] [EMAIL_ADDRESS][DOMAIN…" at bounding box center [721, 119] width 1106 height 36
copy tr "[PHONE_NUMBER]"
drag, startPoint x: 1042, startPoint y: 119, endPoint x: 852, endPoint y: 121, distance: 189.7
click at [852, 121] on tr "Joined [PERSON_NAME] None Primary Contact [PHONE_NUMBER] [EMAIL_ADDRESS][DOMAIN…" at bounding box center [721, 119] width 1106 height 36
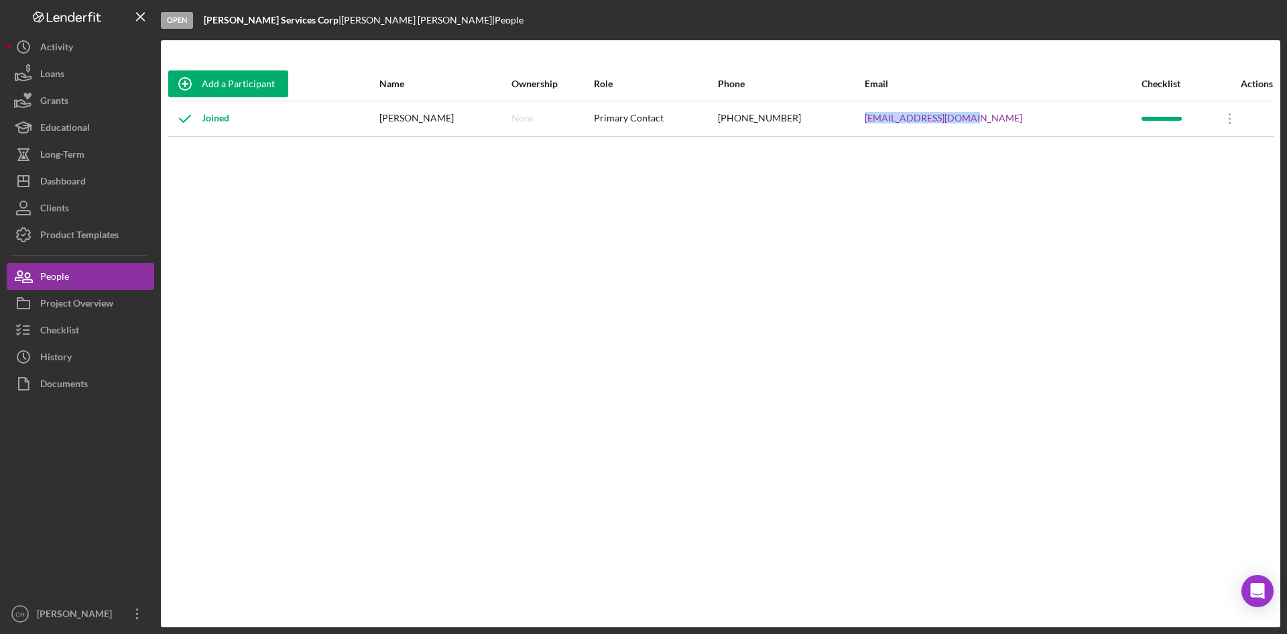
copy tr "[EMAIL_ADDRESS][DOMAIN_NAME]"
click at [72, 189] on div "Dashboard" at bounding box center [63, 183] width 46 height 30
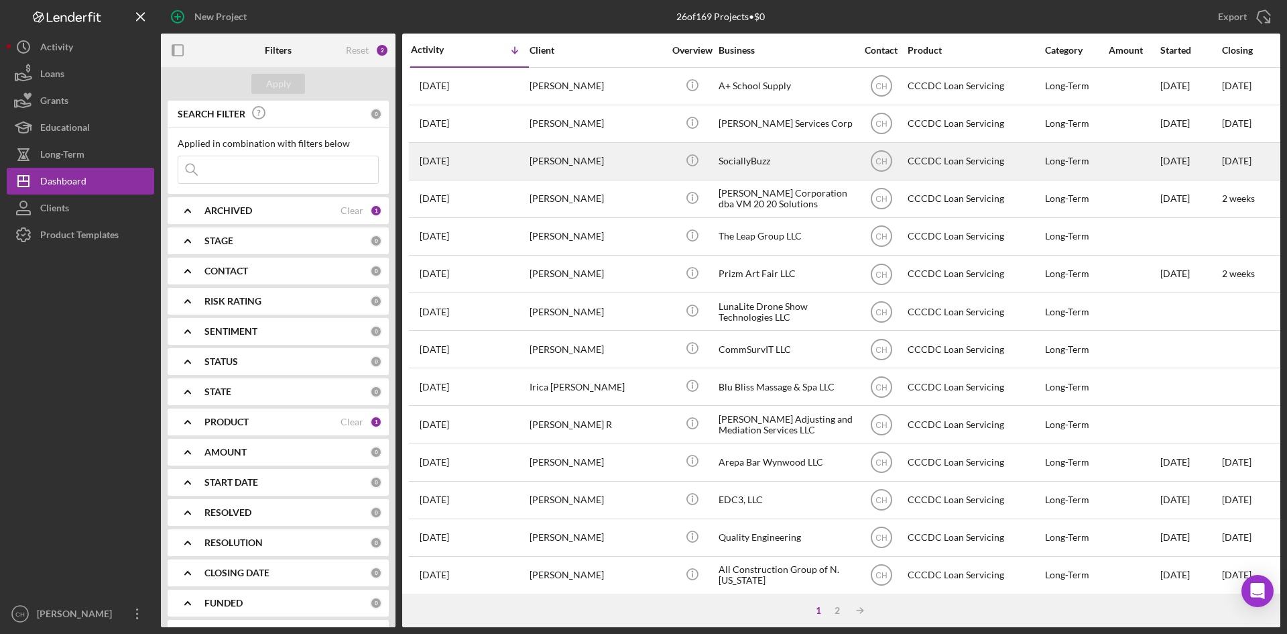
click at [550, 162] on div "[PERSON_NAME]" at bounding box center [597, 161] width 134 height 36
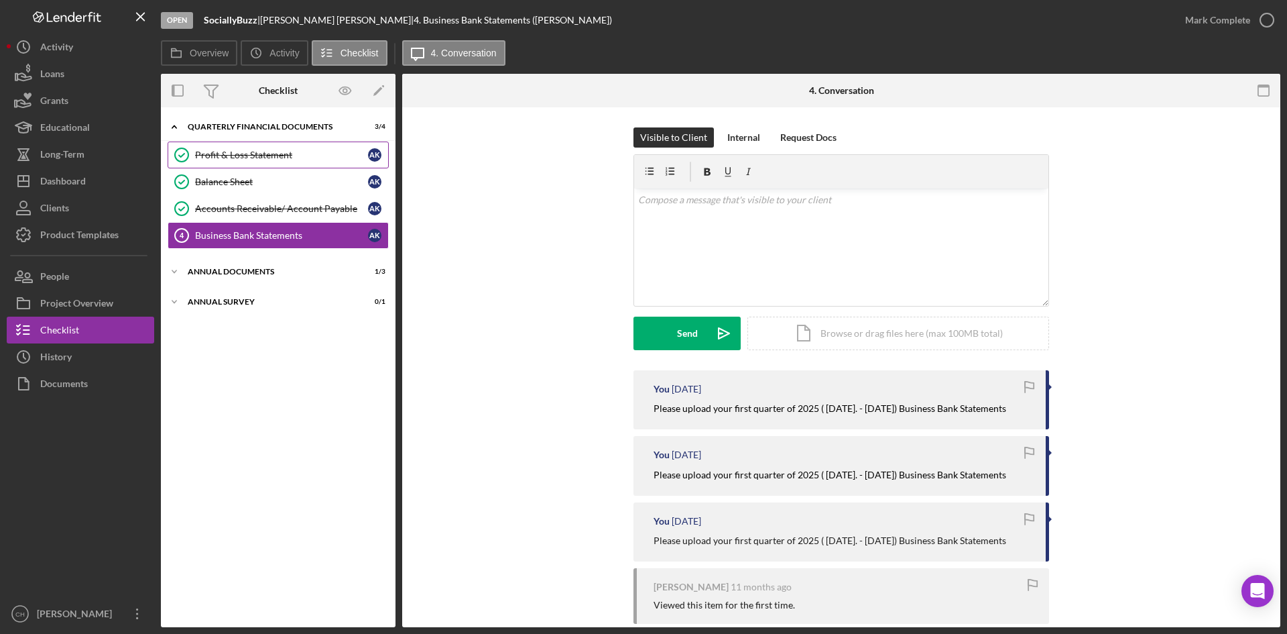
click at [235, 155] on div "Profit & Loss Statement" at bounding box center [281, 155] width 173 height 11
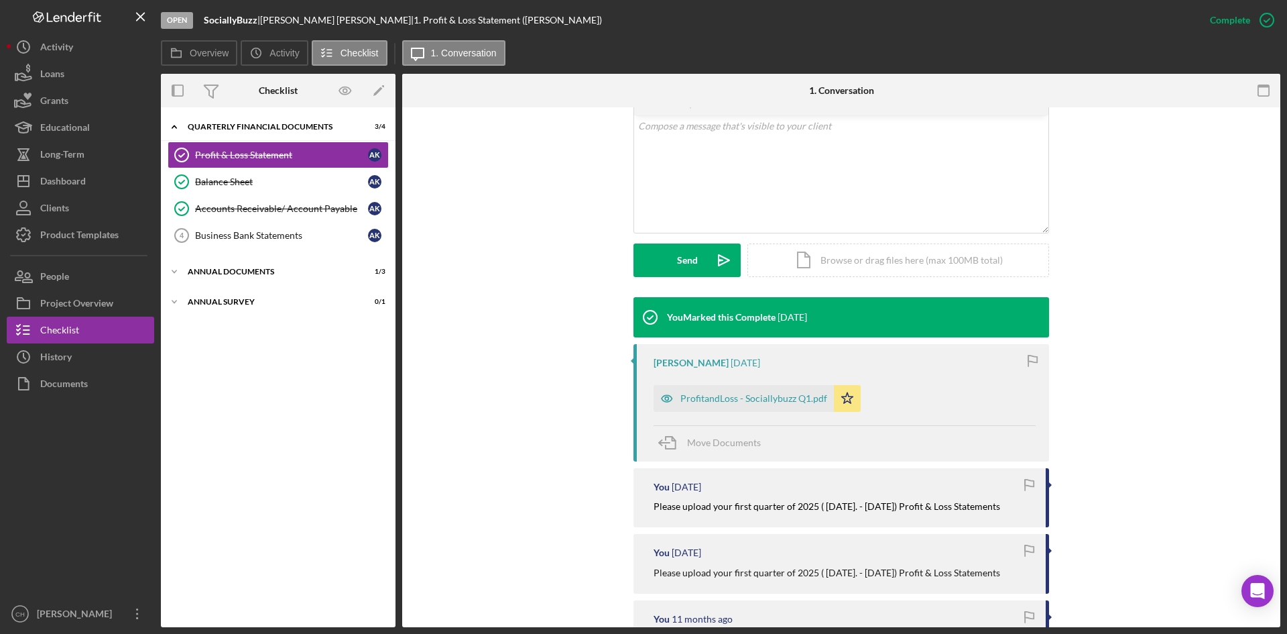
scroll to position [268, 0]
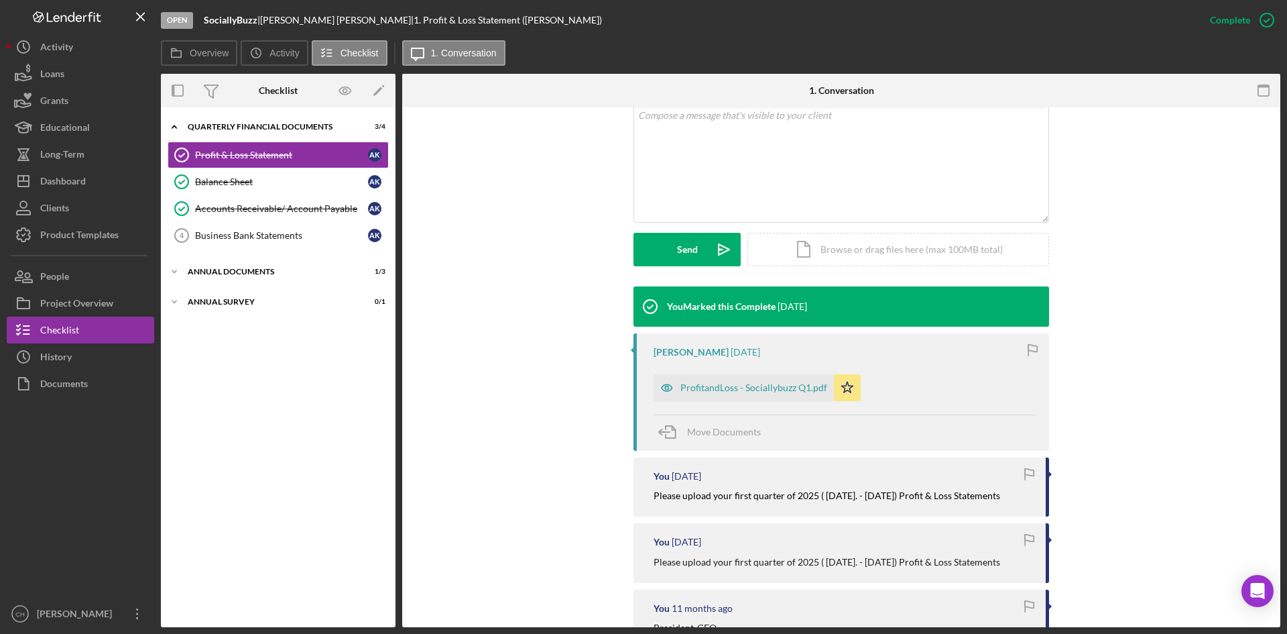
click at [754, 392] on div "ProfitandLoss - Sociallybuzz Q1.pdf" at bounding box center [744, 387] width 180 height 27
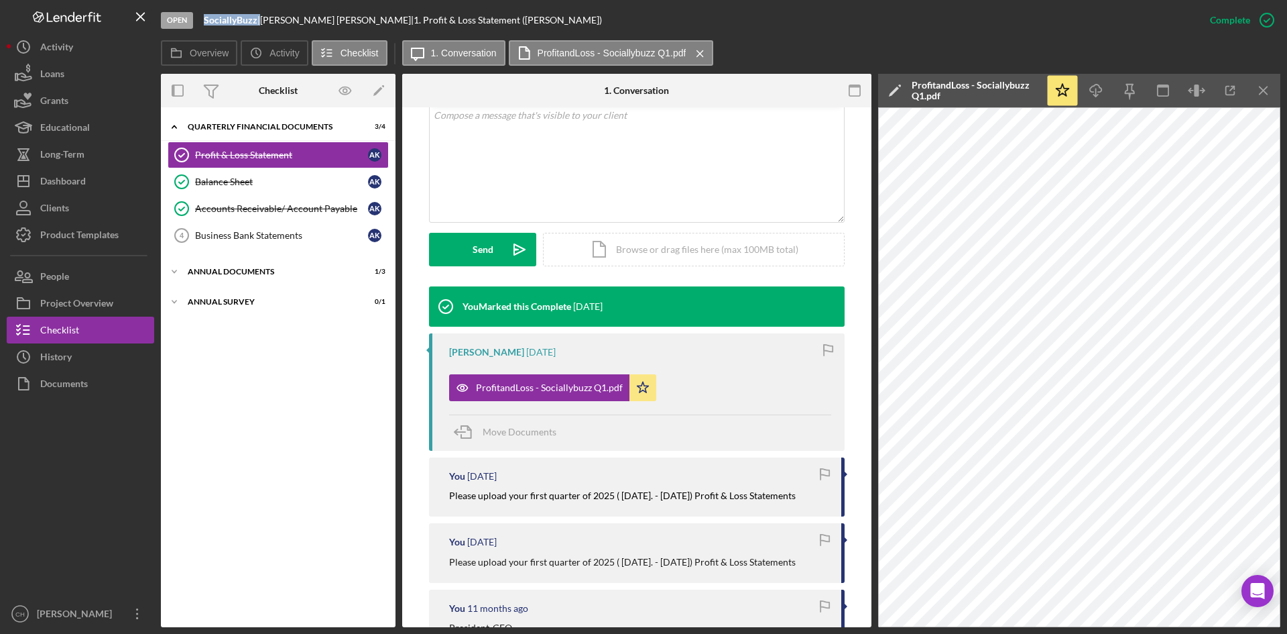
drag, startPoint x: 258, startPoint y: 23, endPoint x: 200, endPoint y: 25, distance: 57.7
click at [200, 25] on div "Open SociallyBuzz | [PERSON_NAME] | 1. Profit & Loss Statement ([PERSON_NAME])" at bounding box center [679, 20] width 1036 height 40
copy div "SociallyBuzz"
drag, startPoint x: 311, startPoint y: 17, endPoint x: 269, endPoint y: 23, distance: 42.7
click at [269, 23] on div "[PERSON_NAME] |" at bounding box center [337, 20] width 154 height 11
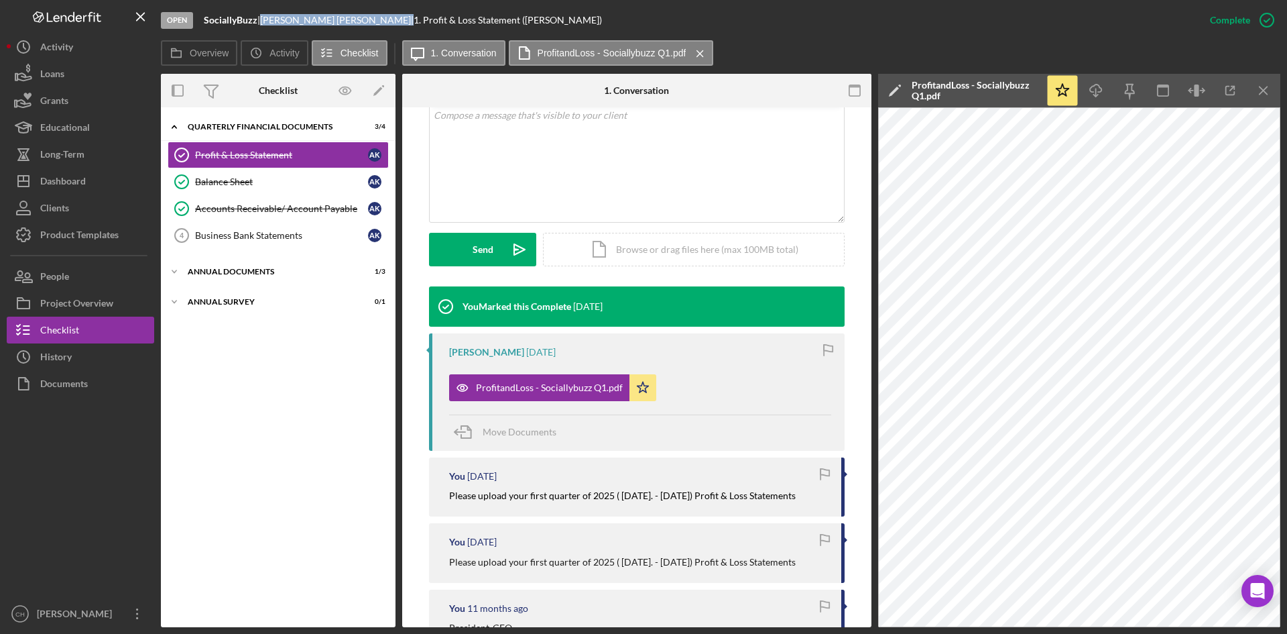
copy div "[PERSON_NAME]"
click at [85, 172] on div "Dashboard" at bounding box center [63, 183] width 46 height 30
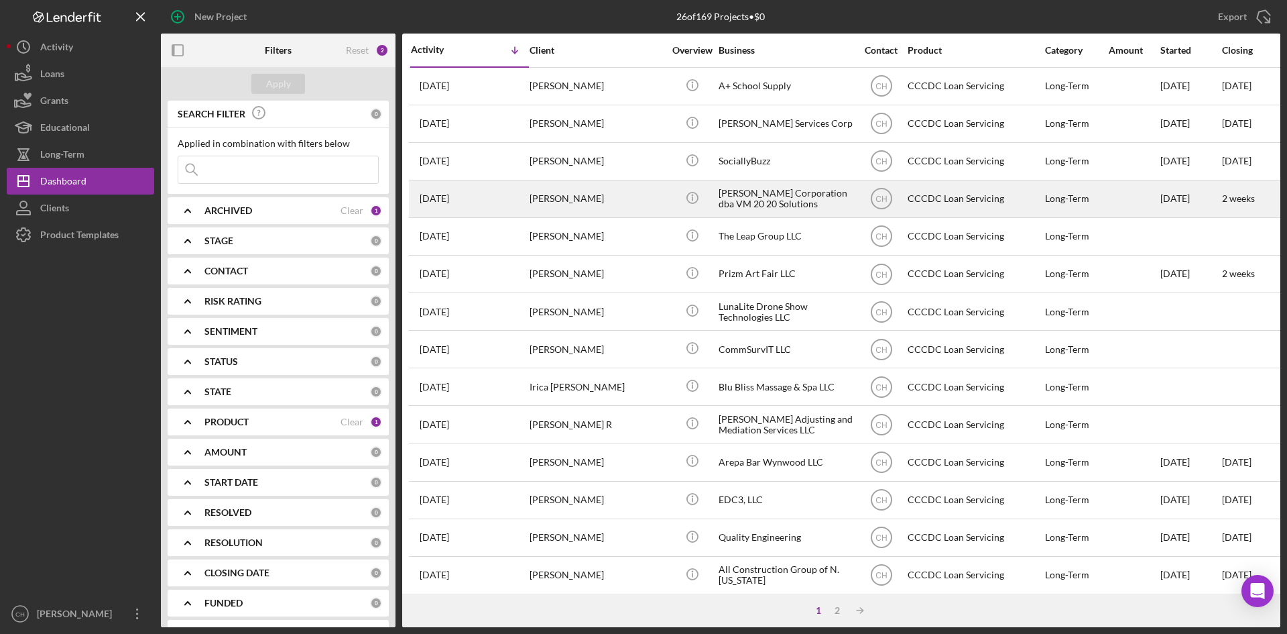
click at [557, 204] on div "[PERSON_NAME]" at bounding box center [597, 199] width 134 height 36
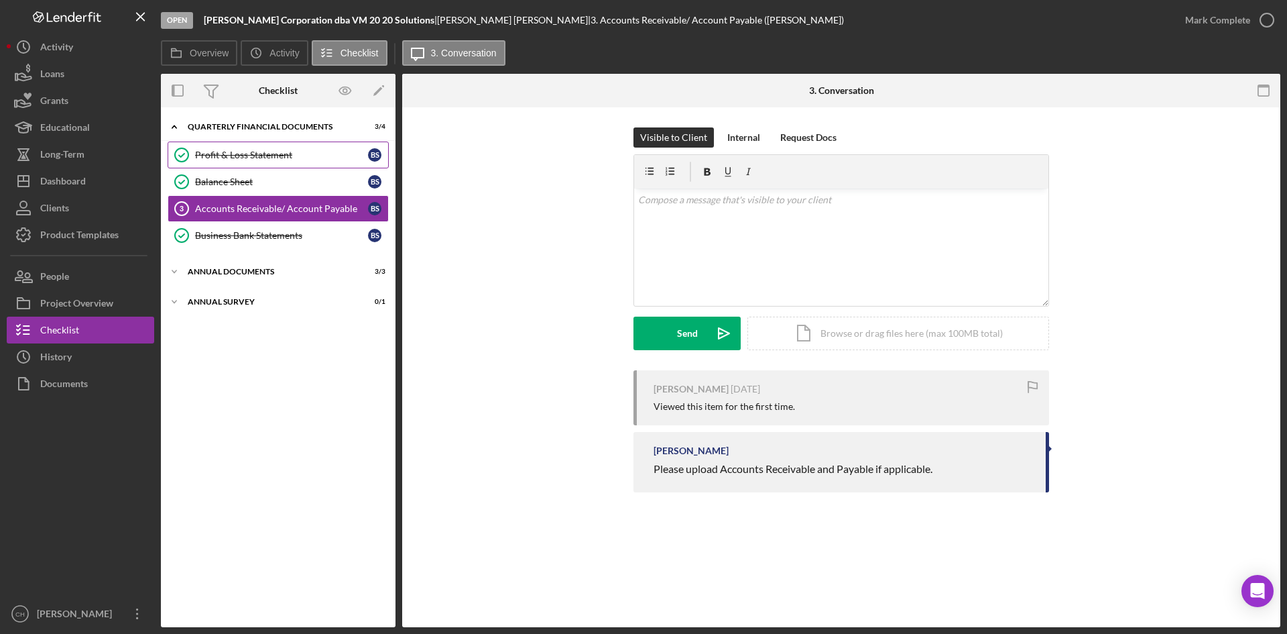
click at [256, 158] on div "Profit & Loss Statement" at bounding box center [281, 155] width 173 height 11
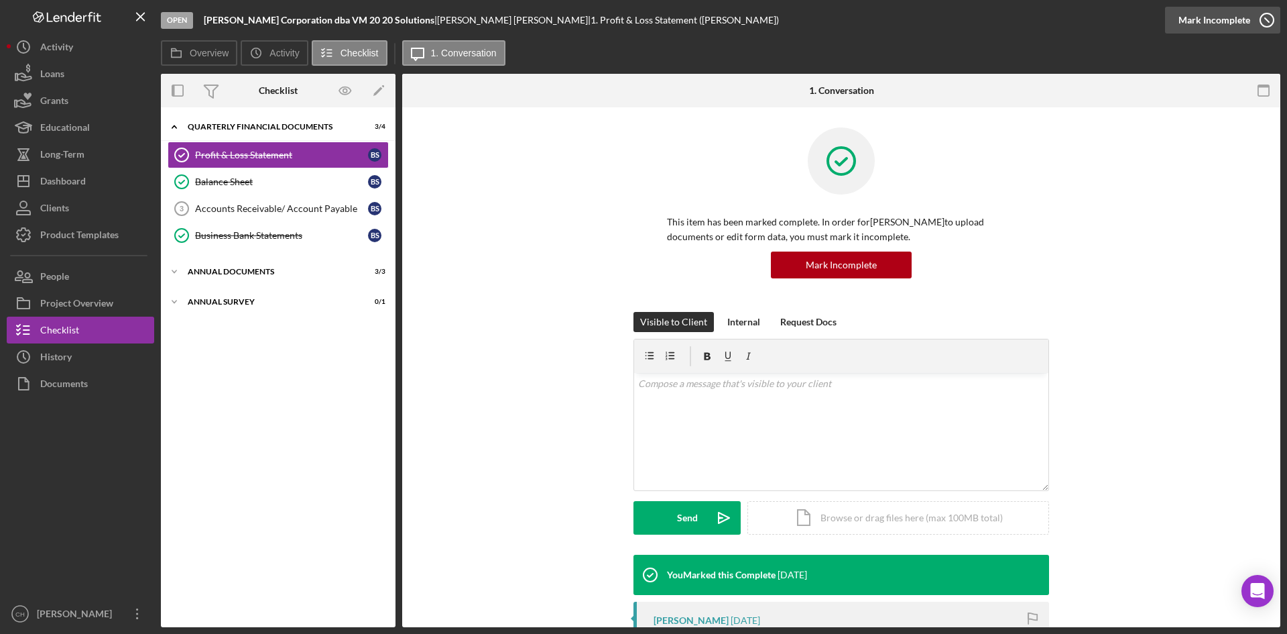
click at [1218, 17] on div "Mark Incomplete" at bounding box center [1215, 20] width 72 height 27
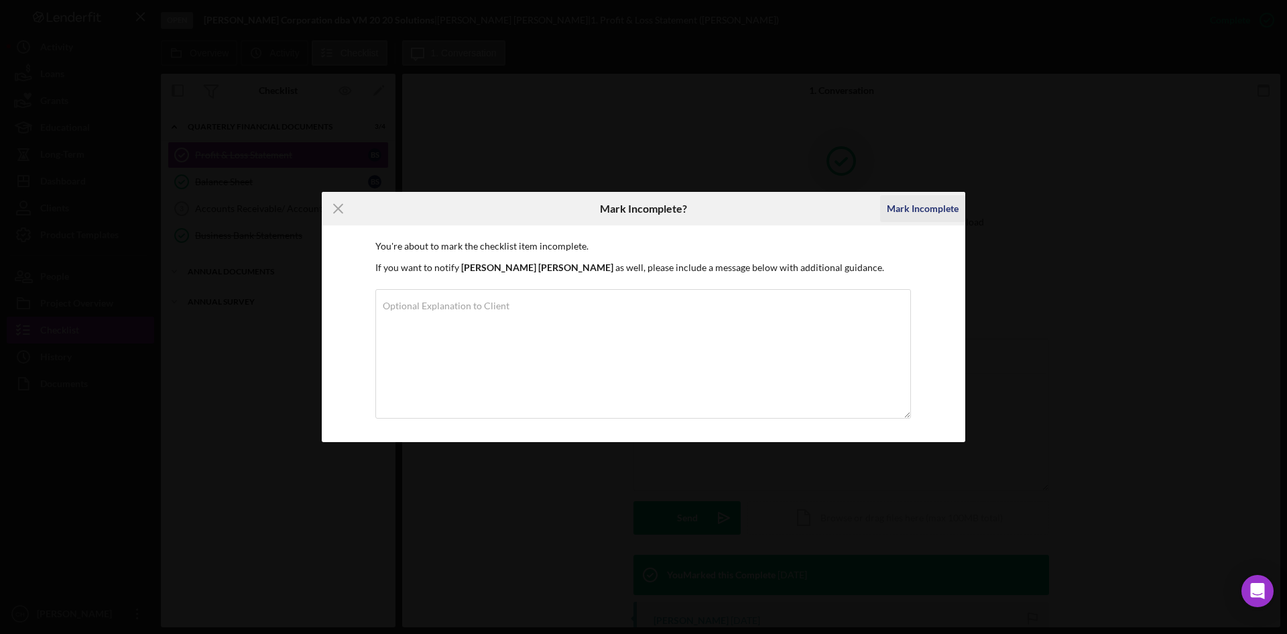
click at [932, 209] on div "Mark Incomplete" at bounding box center [923, 208] width 72 height 27
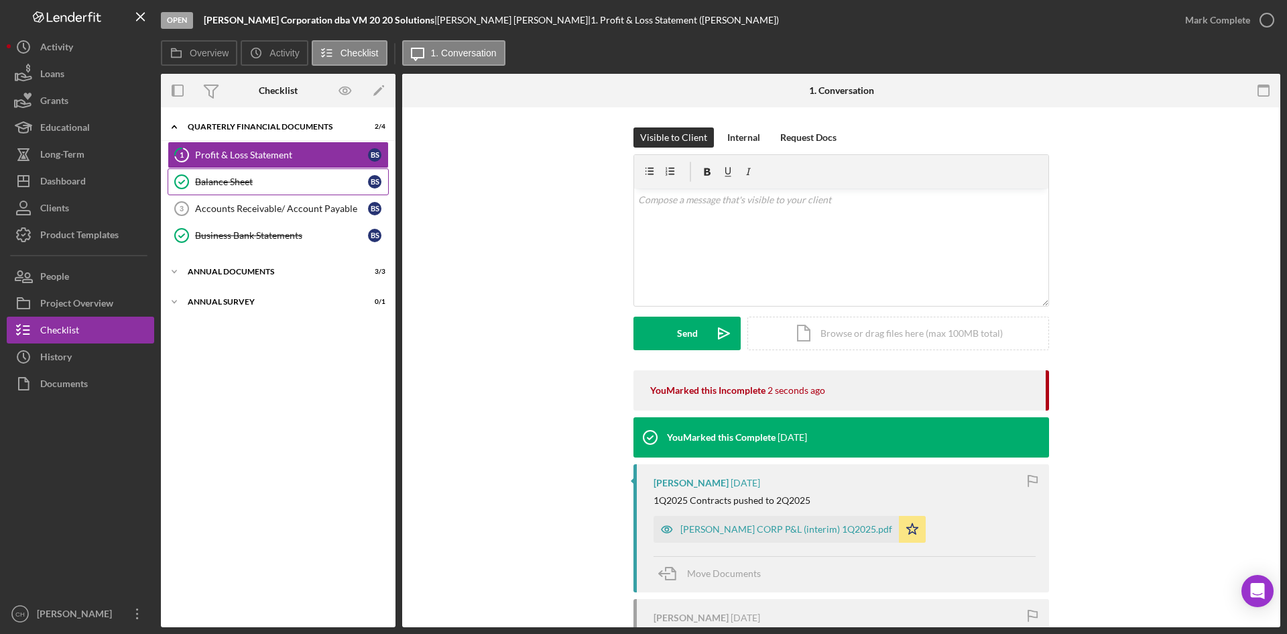
drag, startPoint x: 217, startPoint y: 176, endPoint x: 223, endPoint y: 180, distance: 7.3
click at [223, 180] on div "Balance Sheet" at bounding box center [281, 181] width 173 height 11
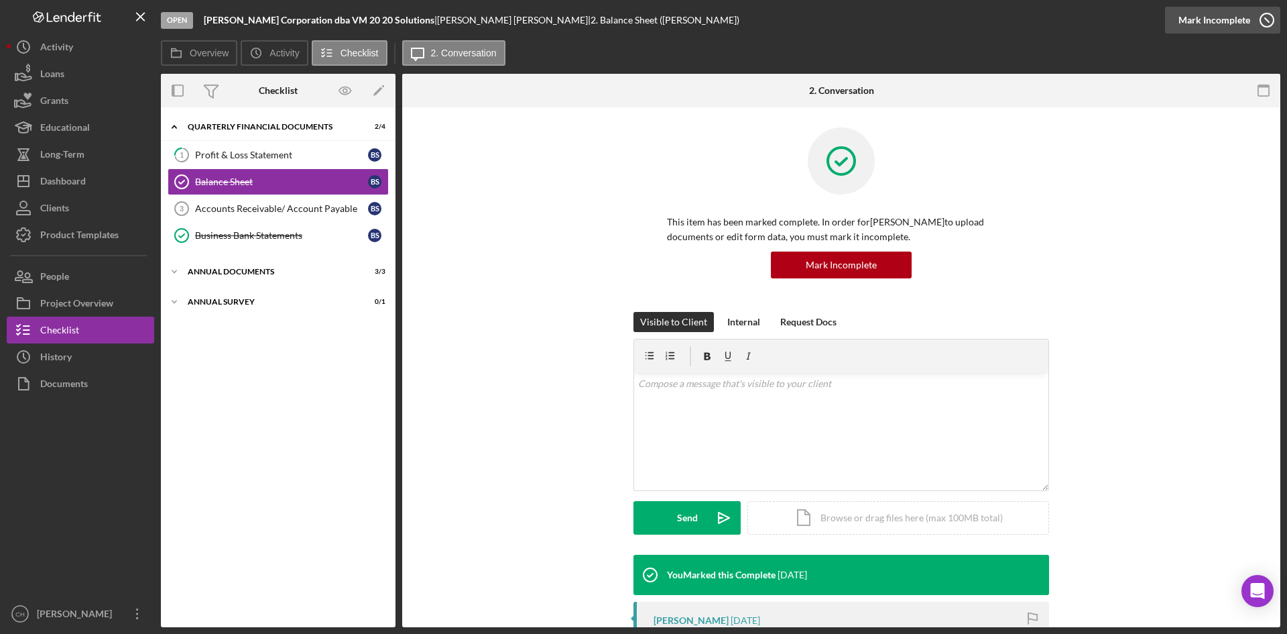
click at [1224, 29] on div "Mark Incomplete" at bounding box center [1215, 20] width 72 height 27
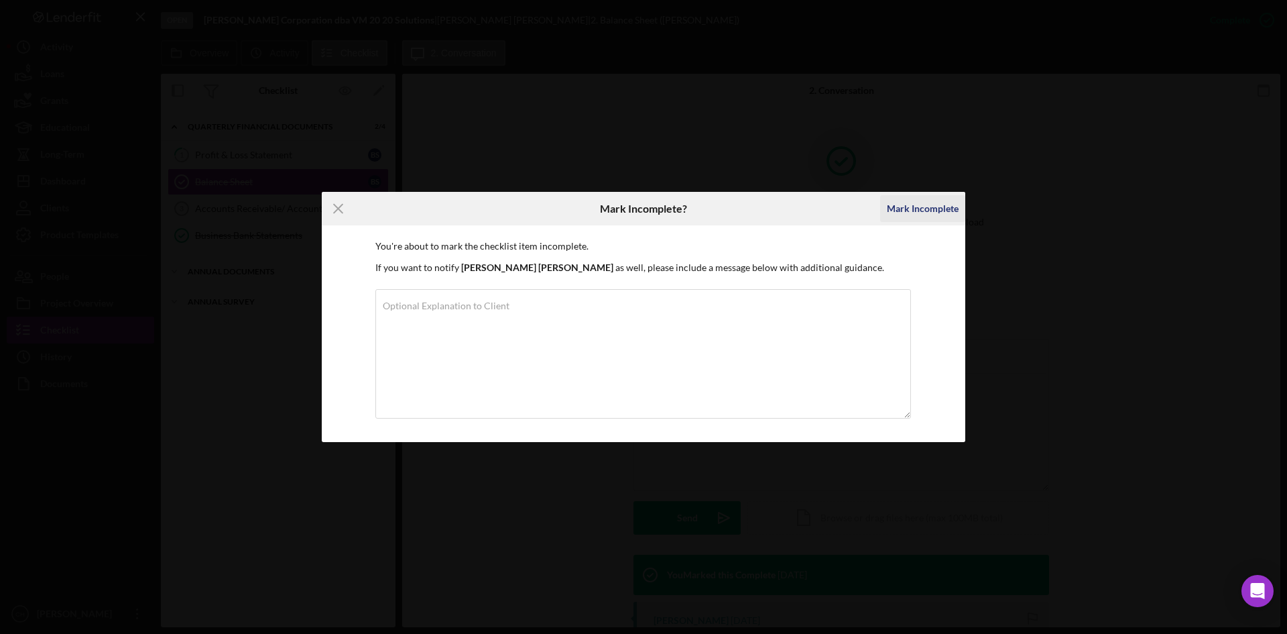
click at [925, 212] on div "Mark Incomplete" at bounding box center [923, 208] width 72 height 27
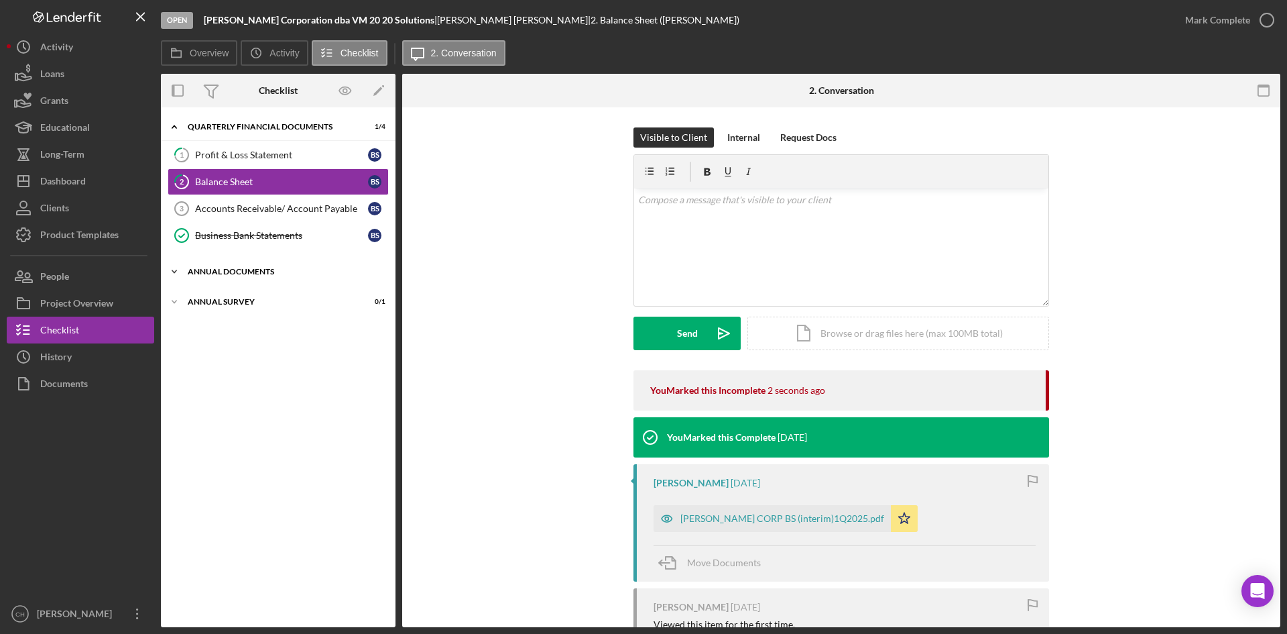
click at [244, 270] on div "Annual Documents" at bounding box center [283, 271] width 191 height 8
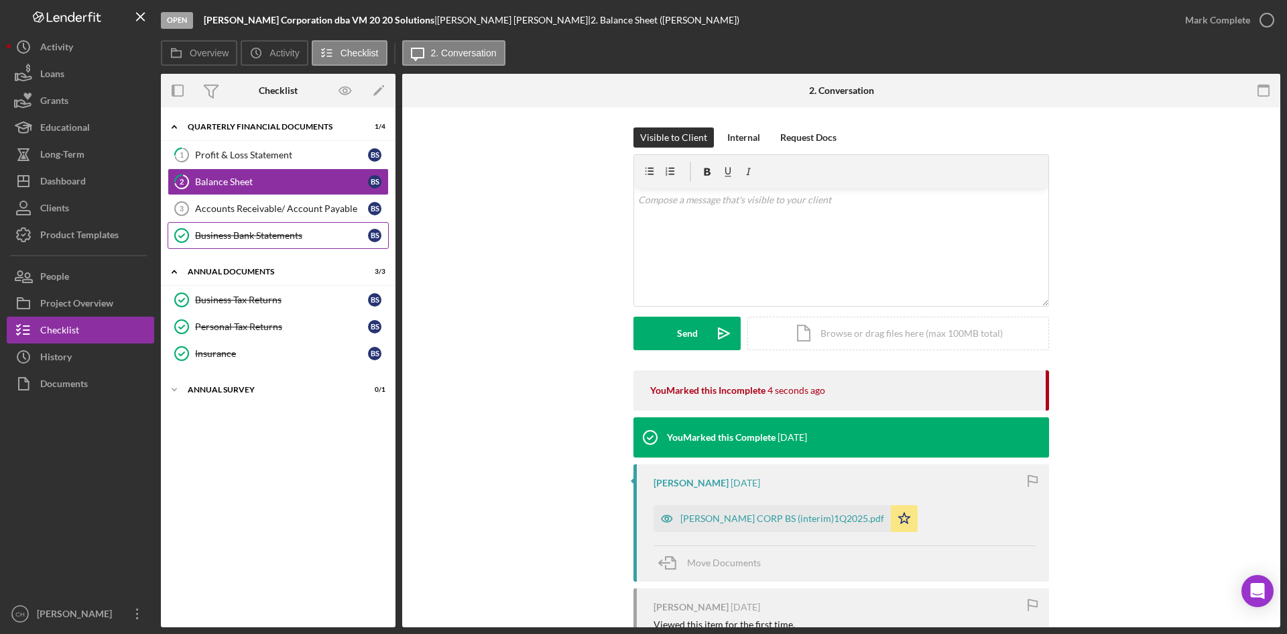
click at [263, 230] on div "Business Bank Statements" at bounding box center [281, 235] width 173 height 11
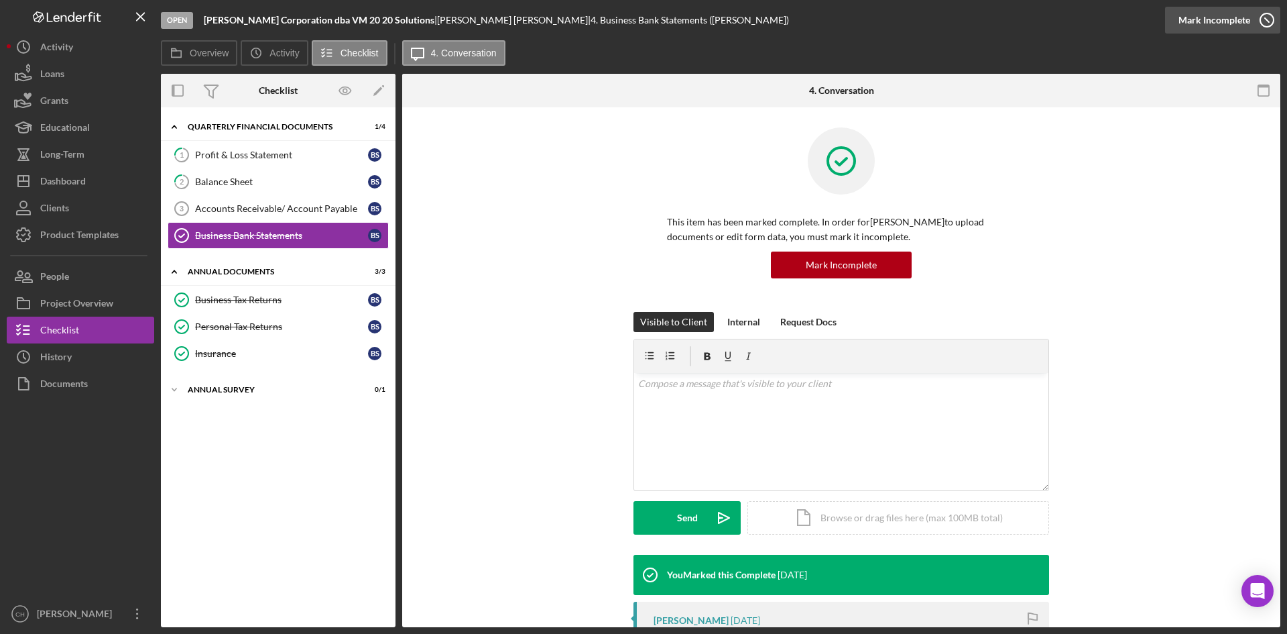
click at [1235, 15] on div "Mark Incomplete" at bounding box center [1215, 20] width 72 height 27
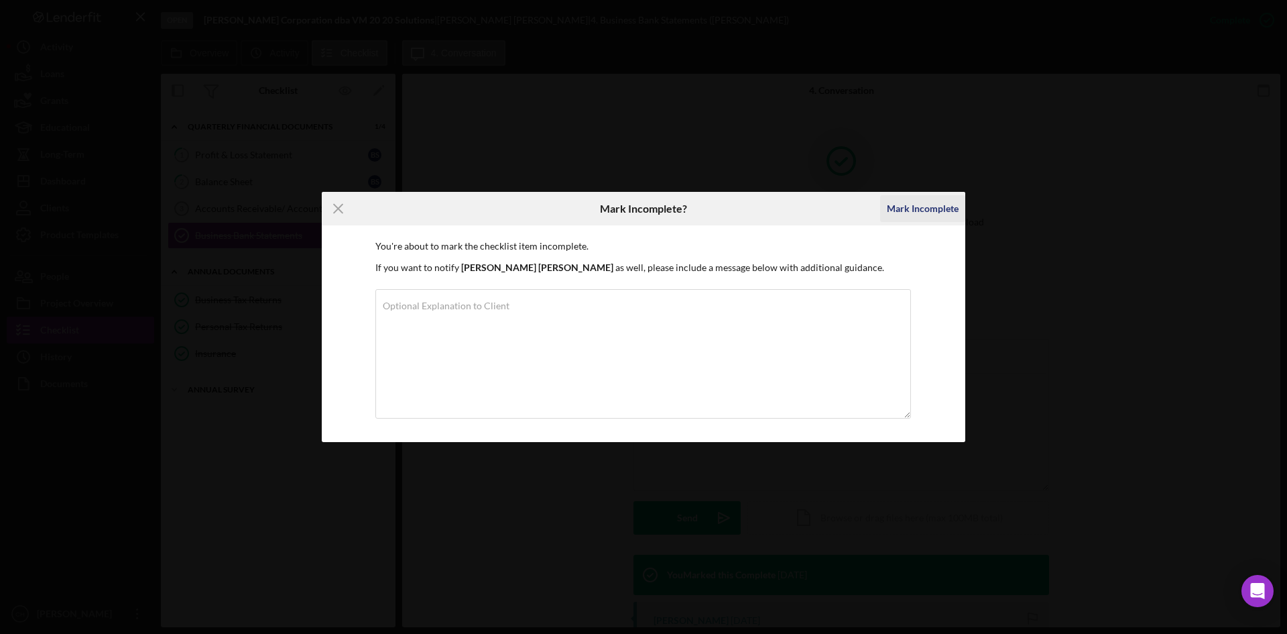
click at [921, 207] on div "Mark Incomplete" at bounding box center [923, 208] width 72 height 27
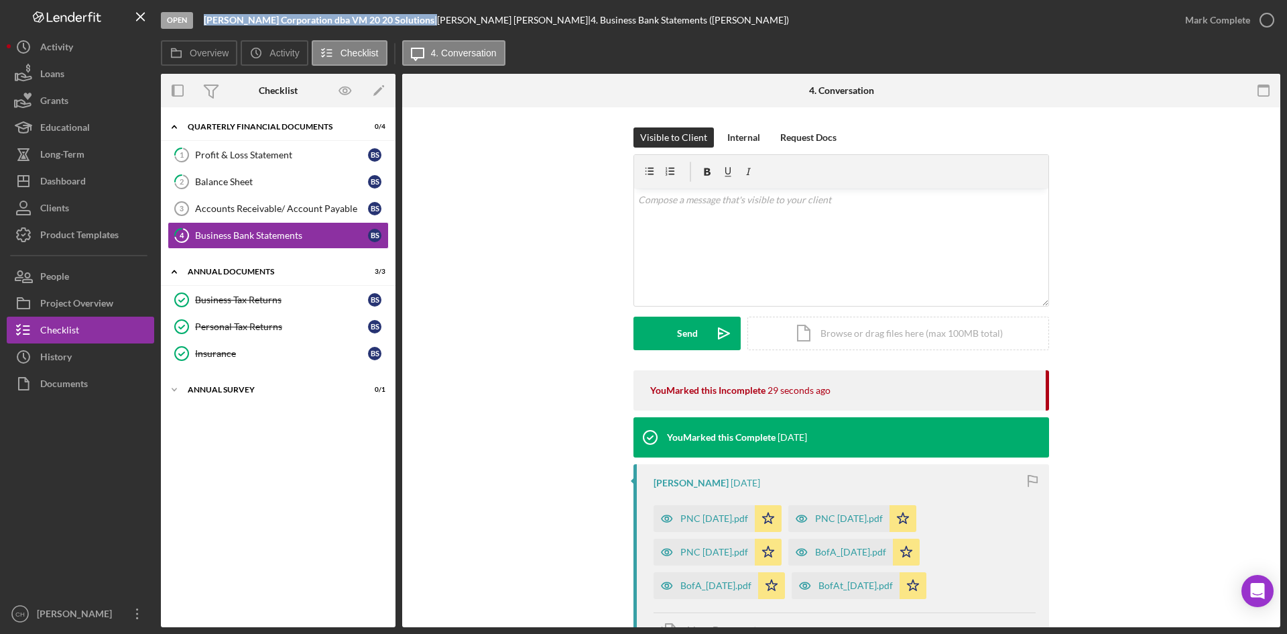
drag, startPoint x: 374, startPoint y: 19, endPoint x: 235, endPoint y: 27, distance: 139.7
click at [203, 21] on div "Open [PERSON_NAME] Corporation dba VM 20 20 Solutions | [PERSON_NAME] | 4. Busi…" at bounding box center [666, 20] width 1011 height 40
copy div "[PERSON_NAME] Corporation dba VM 20 20 Solutions"
click at [62, 275] on div "People" at bounding box center [54, 278] width 29 height 30
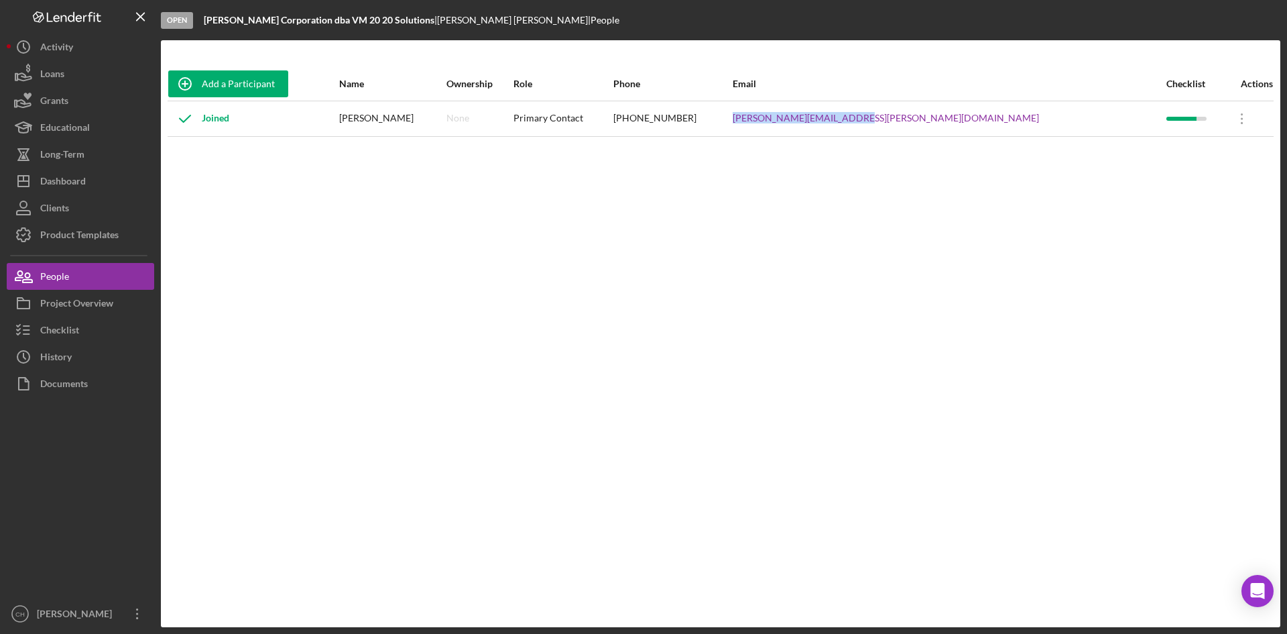
drag, startPoint x: 1035, startPoint y: 117, endPoint x: 889, endPoint y: 121, distance: 146.2
click at [889, 121] on tr "Joined [PERSON_NAME] None Primary Contact [PHONE_NUMBER] [PERSON_NAME][EMAIL_AD…" at bounding box center [721, 119] width 1106 height 36
copy tr "[PERSON_NAME][EMAIL_ADDRESS][PERSON_NAME][DOMAIN_NAME]"
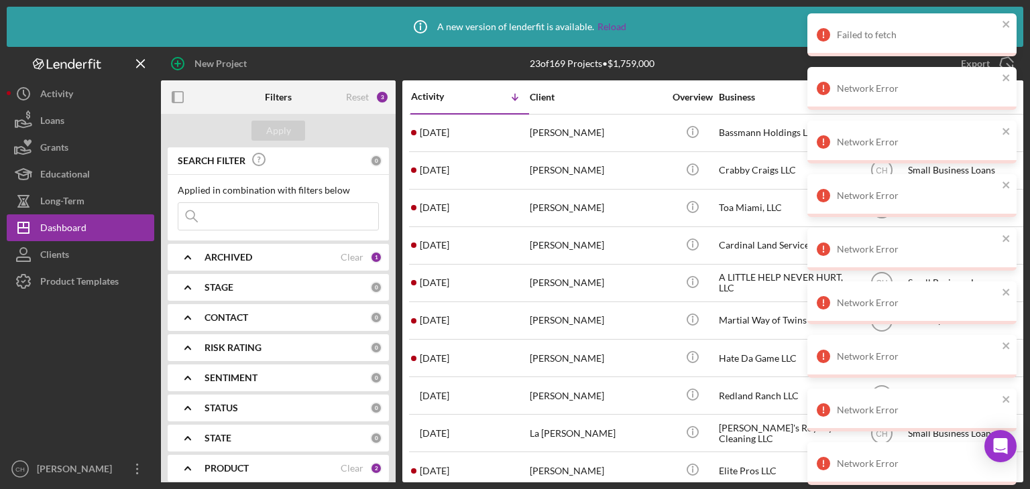
scroll to position [265, 0]
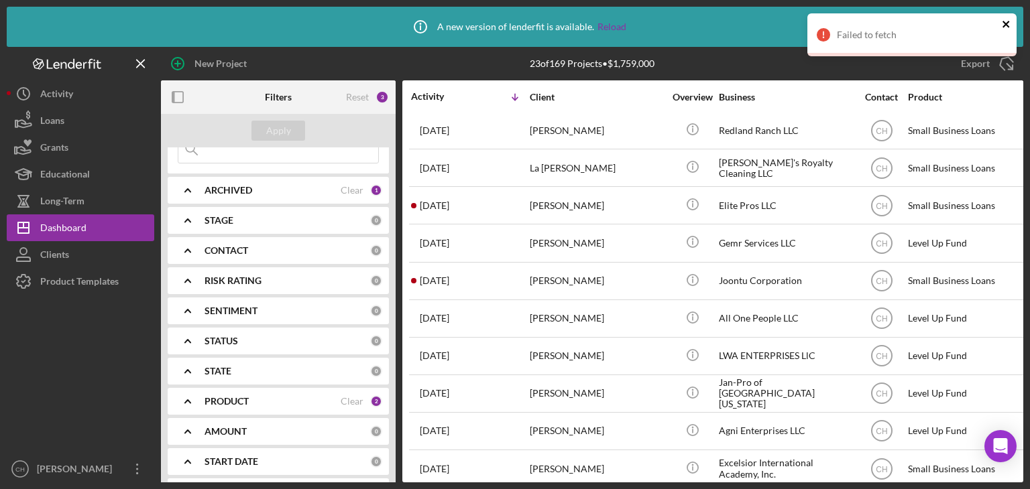
click at [1008, 25] on icon "close" at bounding box center [1006, 24] width 9 height 11
